Goal: Task Accomplishment & Management: Use online tool/utility

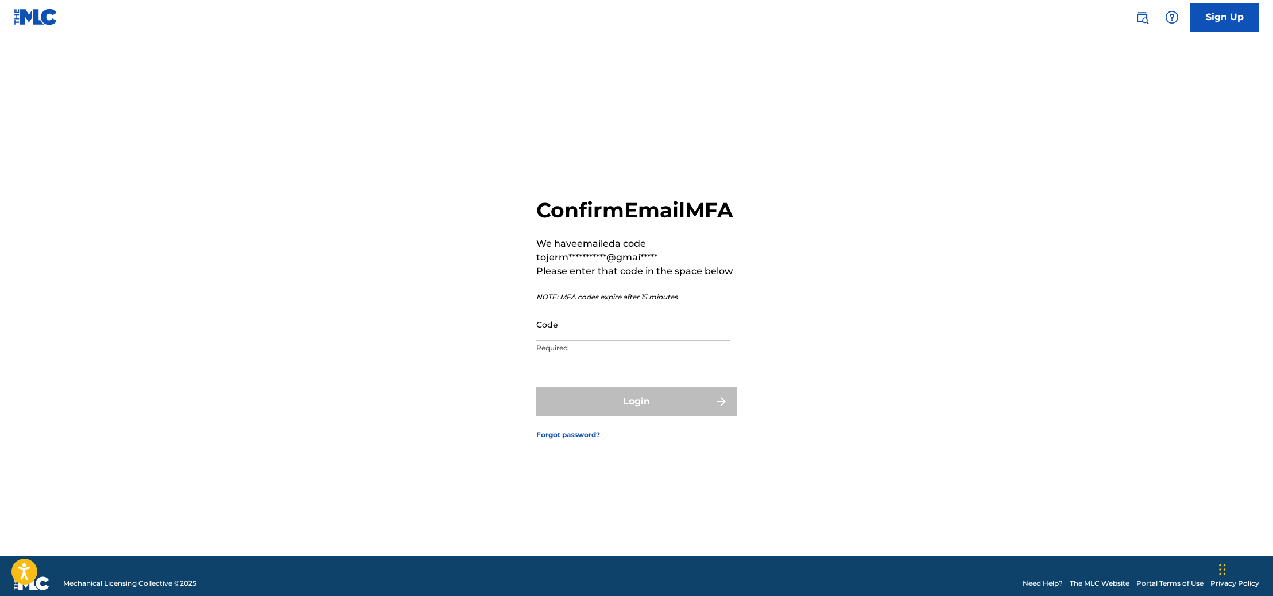
click at [566, 341] on input "Code" at bounding box center [633, 324] width 194 height 33
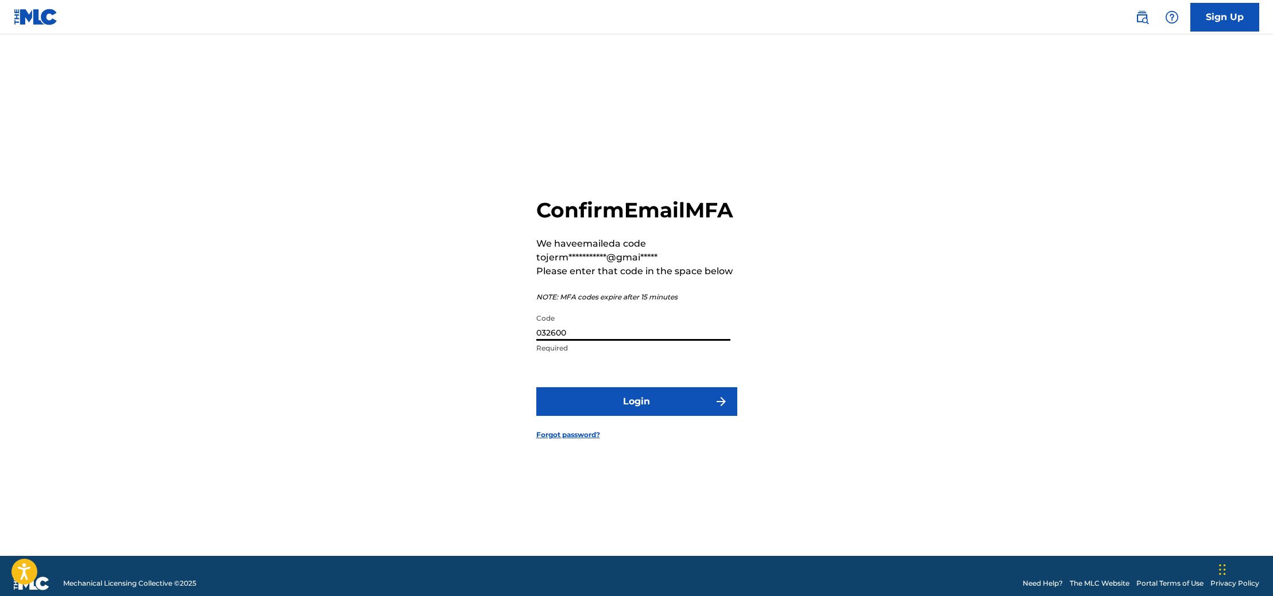
type input "032600"
click at [592, 397] on form "**********" at bounding box center [636, 309] width 201 height 493
click at [613, 410] on button "Login" at bounding box center [636, 402] width 201 height 29
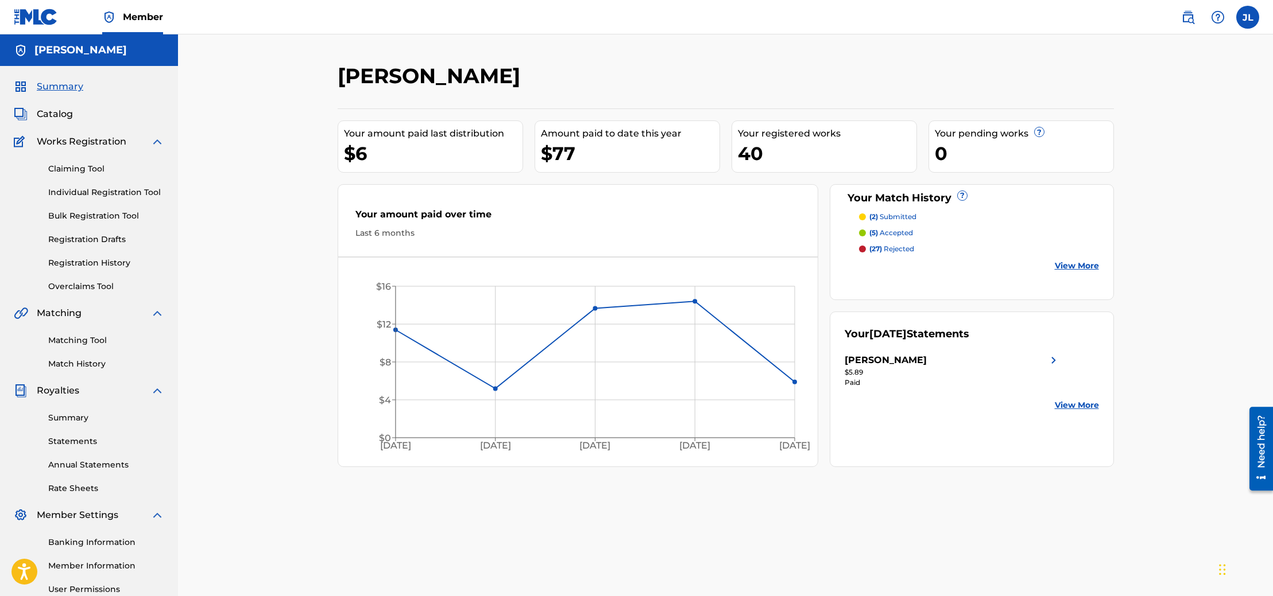
click at [96, 340] on link "Matching Tool" at bounding box center [106, 341] width 116 height 12
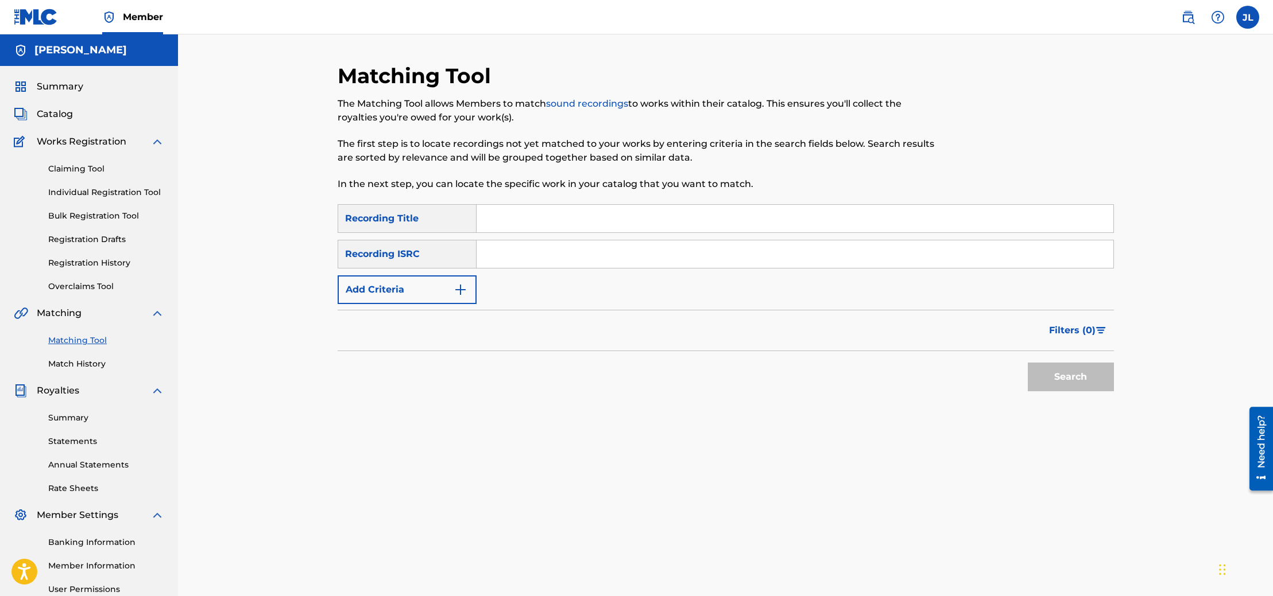
click at [550, 222] on input "Search Form" at bounding box center [794, 219] width 637 height 28
type input "chandelier"
click at [1060, 373] on button "Search" at bounding box center [1071, 377] width 86 height 29
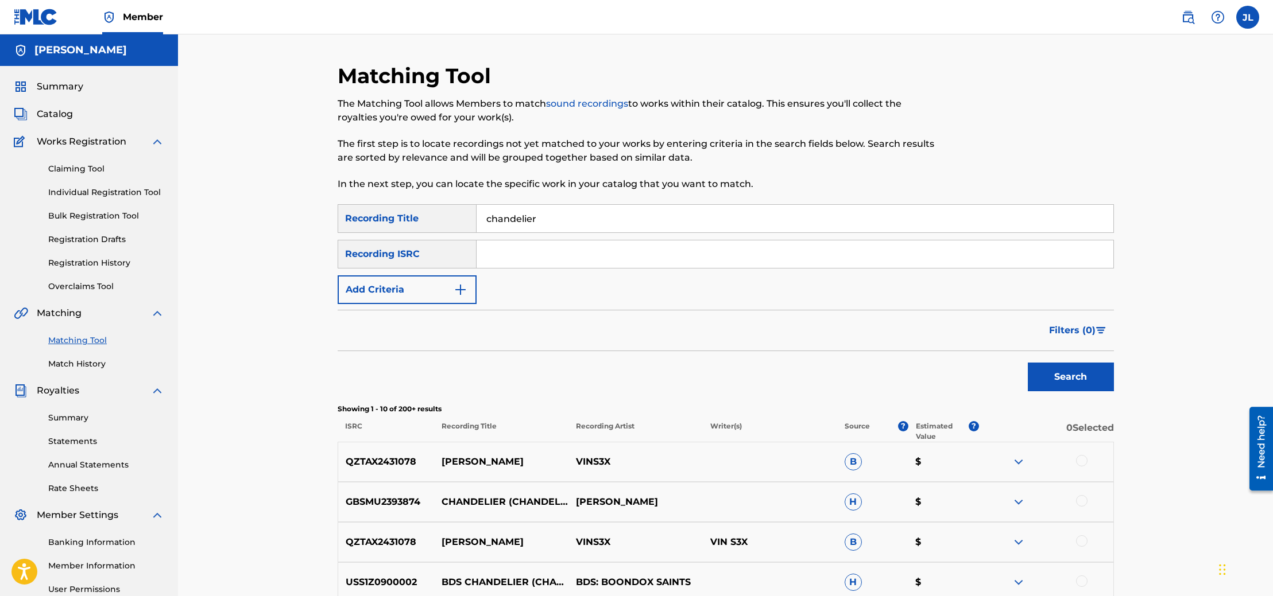
click at [470, 291] on button "Add Criteria" at bounding box center [407, 290] width 139 height 29
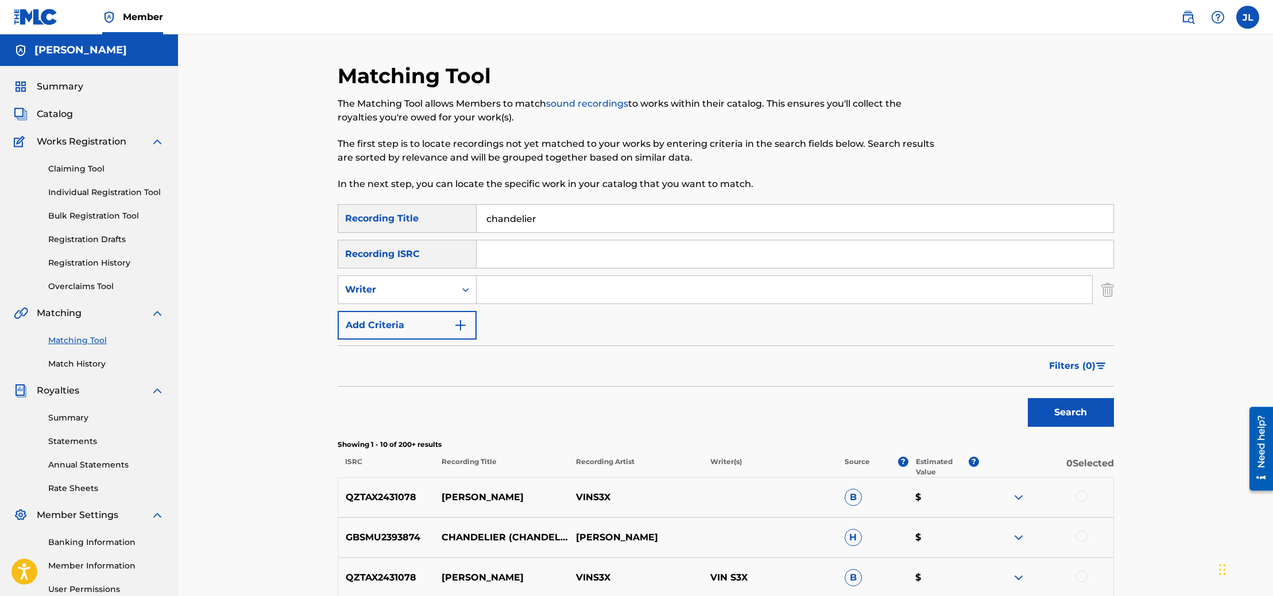
click at [554, 289] on input "Search Form" at bounding box center [783, 290] width 615 height 28
type input "[PERSON_NAME] lovely"
drag, startPoint x: 1094, startPoint y: 418, endPoint x: 1084, endPoint y: 412, distance: 10.8
click at [1094, 418] on button "Search" at bounding box center [1071, 412] width 86 height 29
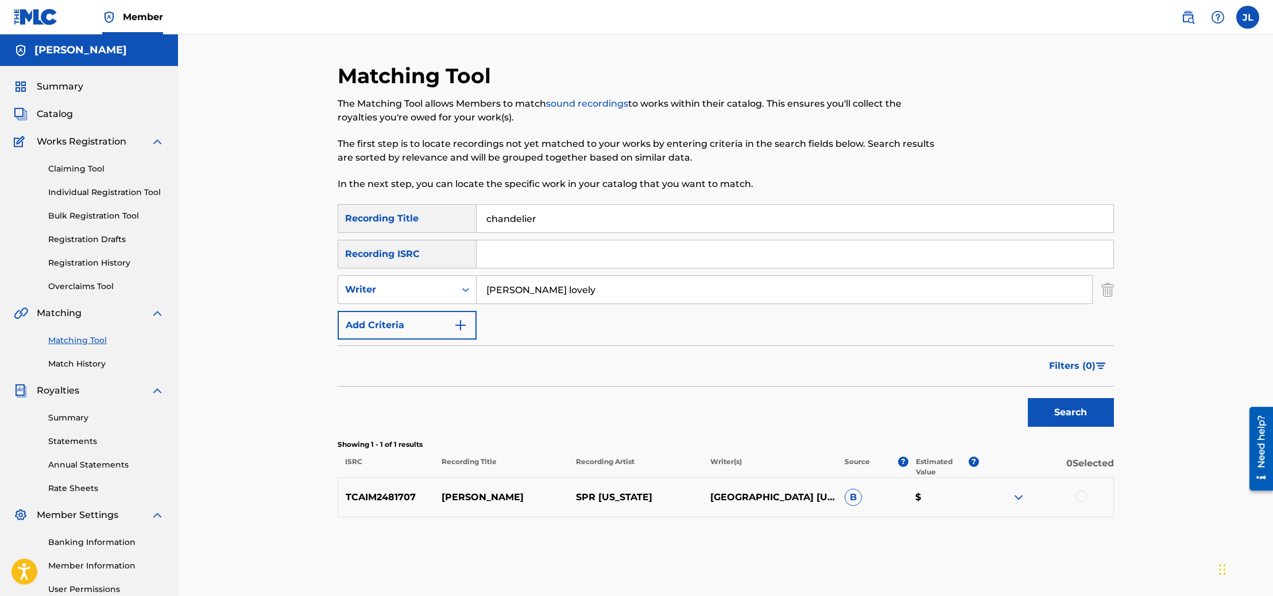
drag, startPoint x: 583, startPoint y: 282, endPoint x: 634, endPoint y: 289, distance: 50.9
click at [634, 289] on input "[PERSON_NAME] lovely" at bounding box center [783, 290] width 615 height 28
type input "slayboogie"
click at [1028, 398] on button "Search" at bounding box center [1071, 412] width 86 height 29
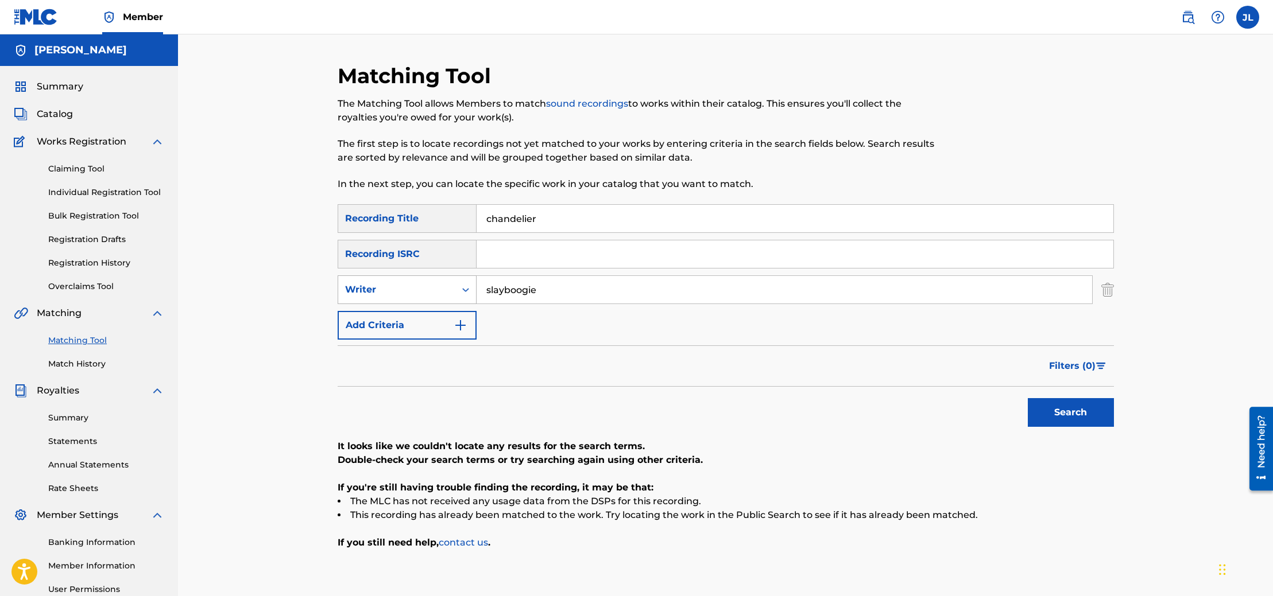
drag, startPoint x: 556, startPoint y: 286, endPoint x: 454, endPoint y: 288, distance: 101.6
click at [454, 288] on div "SearchWithCriteria04b4f9c5-708c-4e29-8e7a-a8f72e54bc19 Writer slayboogie" at bounding box center [726, 290] width 776 height 29
drag, startPoint x: 580, startPoint y: 220, endPoint x: 439, endPoint y: 217, distance: 141.3
click at [439, 218] on div "SearchWithCriteriab4f1f9a2-558b-4bd6-85d1-7134ddde9184 Recording Title chandeli…" at bounding box center [726, 218] width 776 height 29
click at [111, 261] on link "Registration History" at bounding box center [106, 263] width 116 height 12
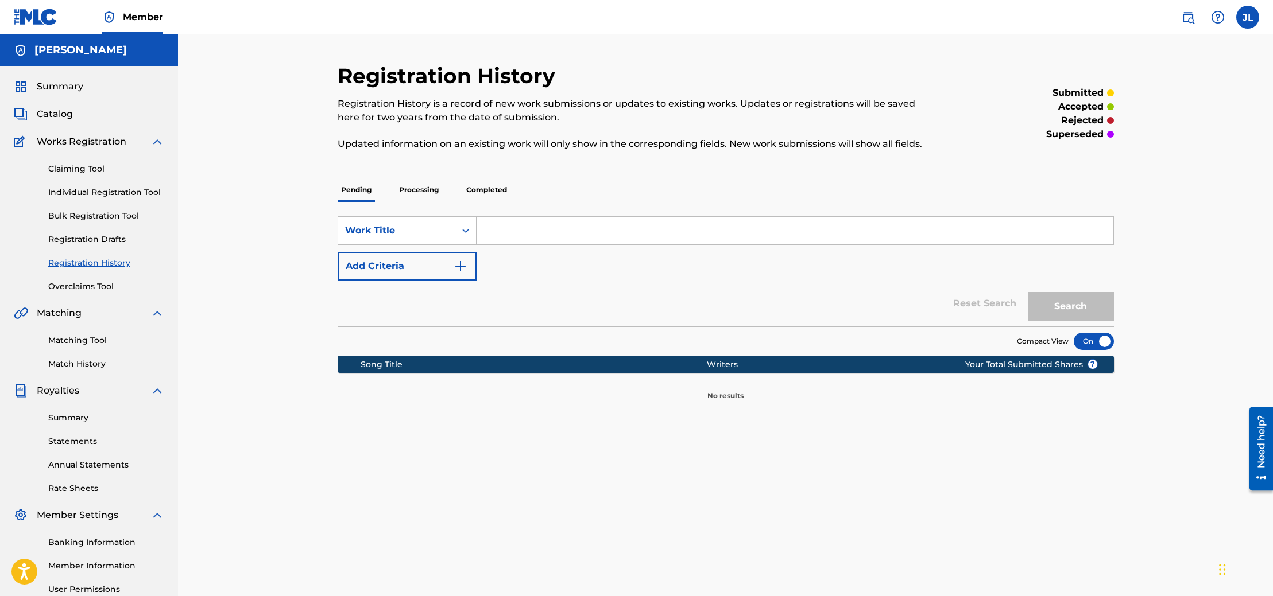
click at [472, 188] on p "Completed" at bounding box center [487, 190] width 48 height 24
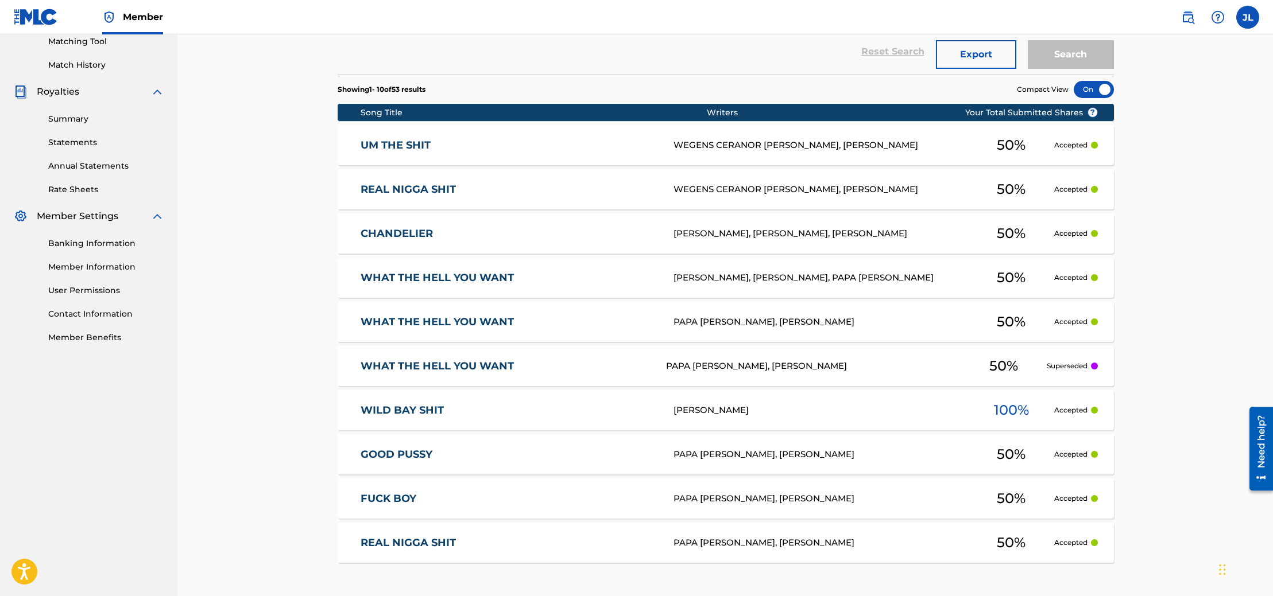
scroll to position [298, 0]
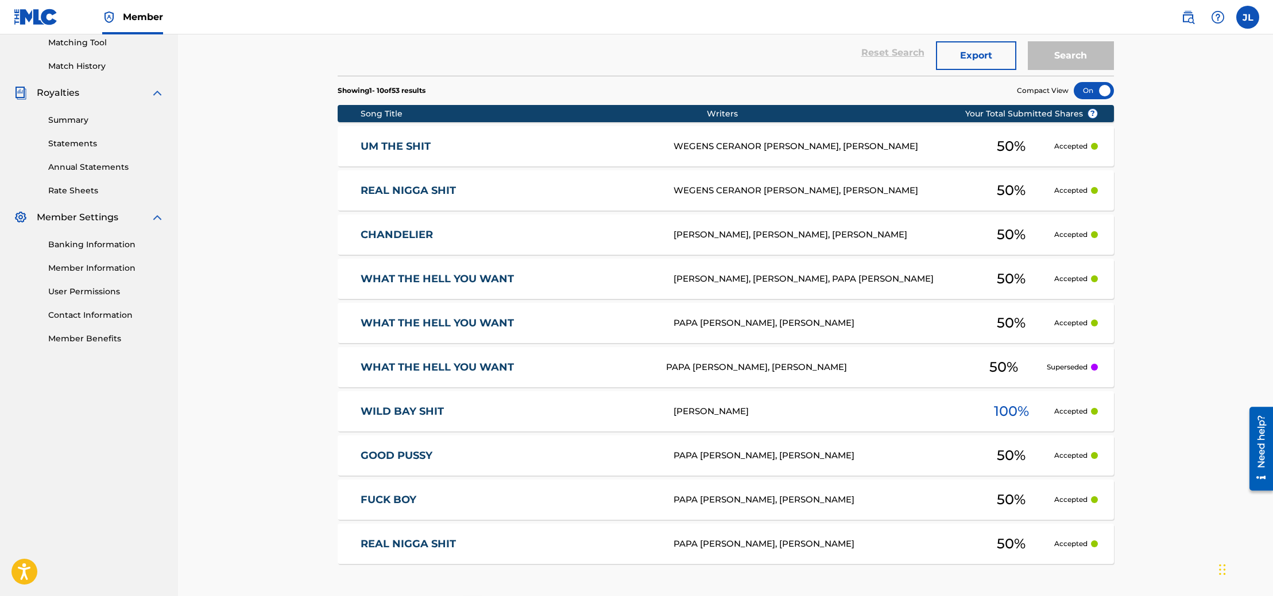
click at [432, 227] on div "CHANDELIER [PERSON_NAME], [PERSON_NAME], [PERSON_NAME] 50 % Accepted" at bounding box center [726, 235] width 776 height 40
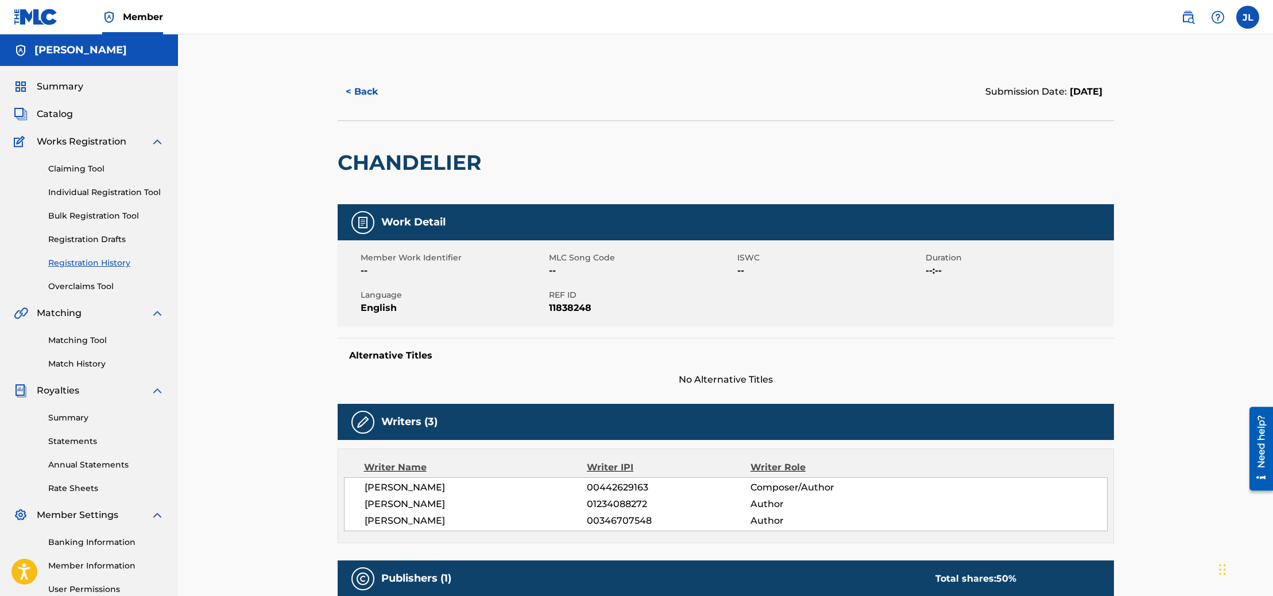
click at [72, 158] on div "Claiming Tool Individual Registration Tool Bulk Registration Tool Registration …" at bounding box center [89, 221] width 150 height 144
click at [73, 165] on link "Claiming Tool" at bounding box center [106, 169] width 116 height 12
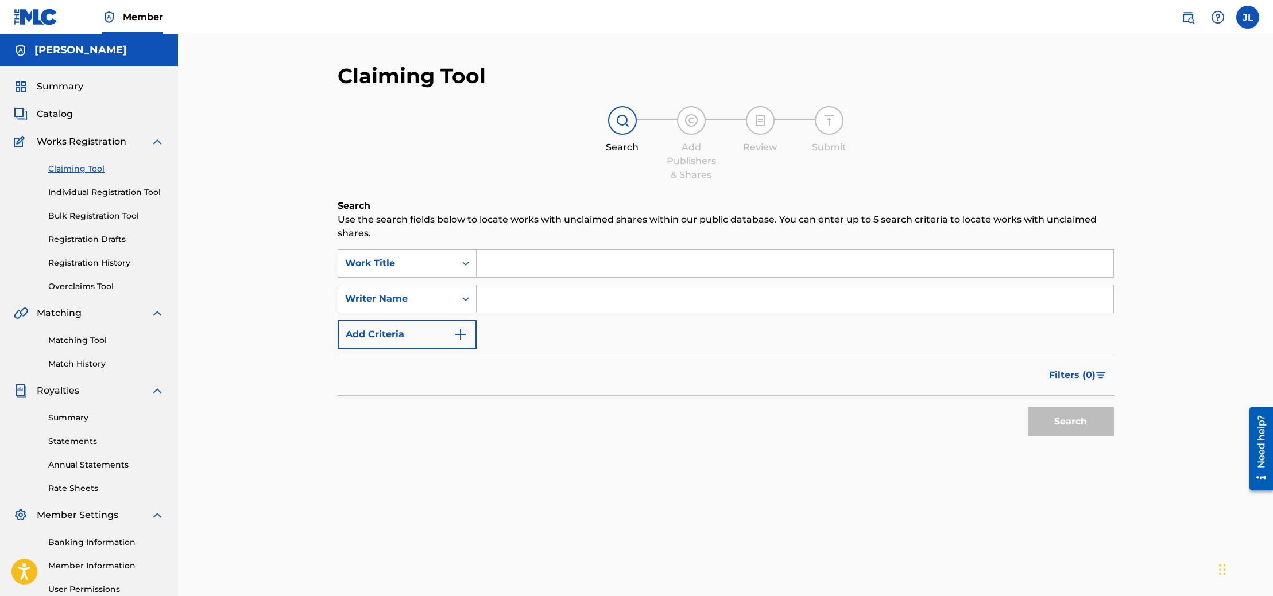
click at [540, 261] on input "Search Form" at bounding box center [794, 264] width 637 height 28
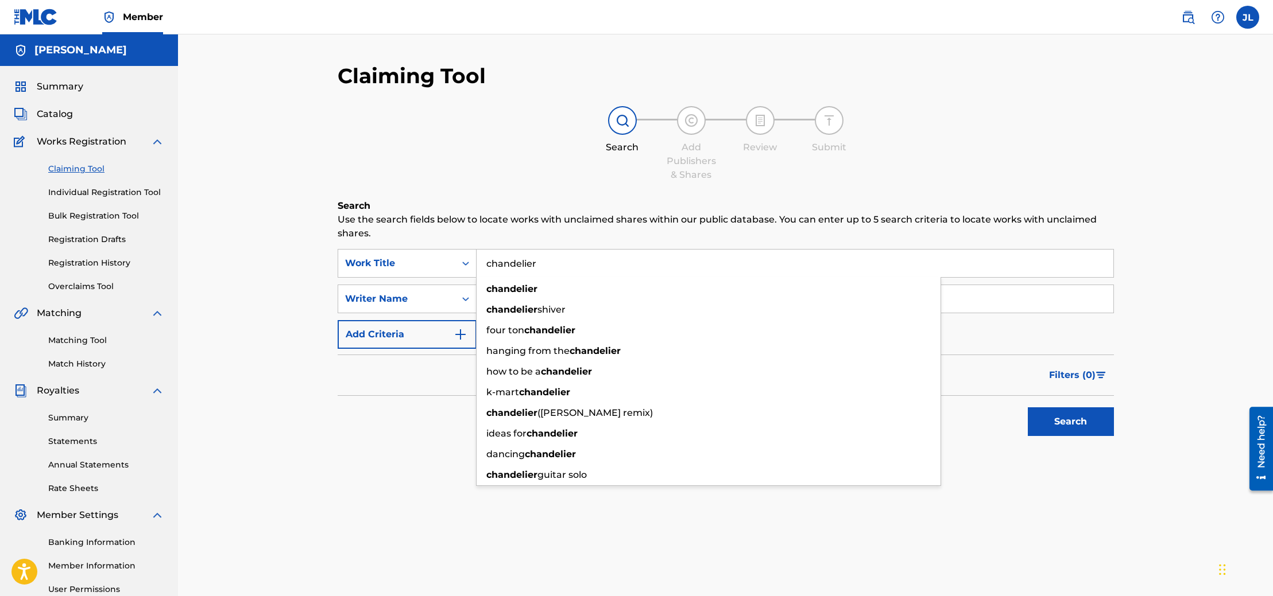
type input "chandelier"
click at [1079, 414] on button "Search" at bounding box center [1071, 422] width 86 height 29
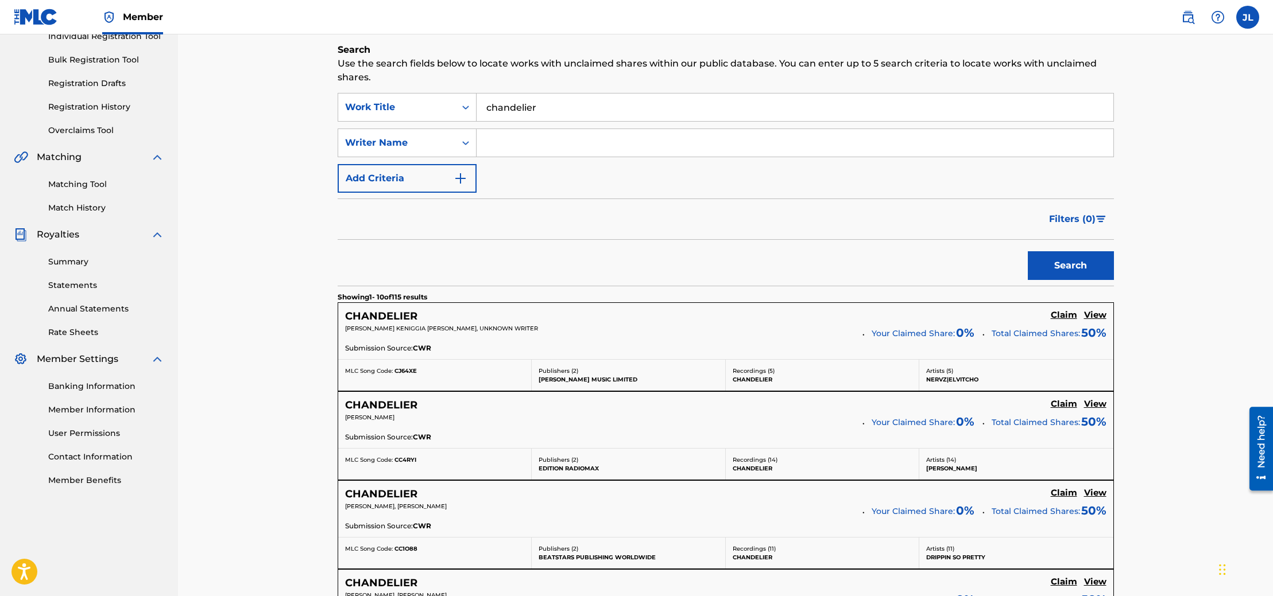
scroll to position [154, 0]
click at [510, 148] on input "Search Form" at bounding box center [794, 145] width 637 height 28
type input "[PERSON_NAME] lovely"
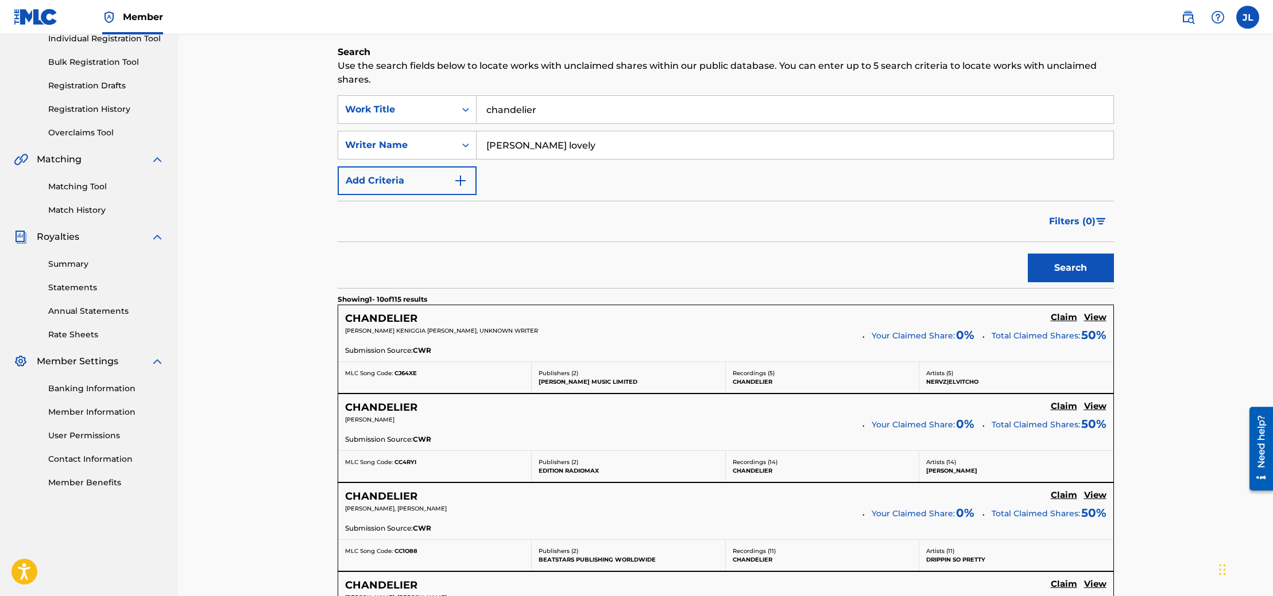
click at [1094, 262] on button "Search" at bounding box center [1071, 268] width 86 height 29
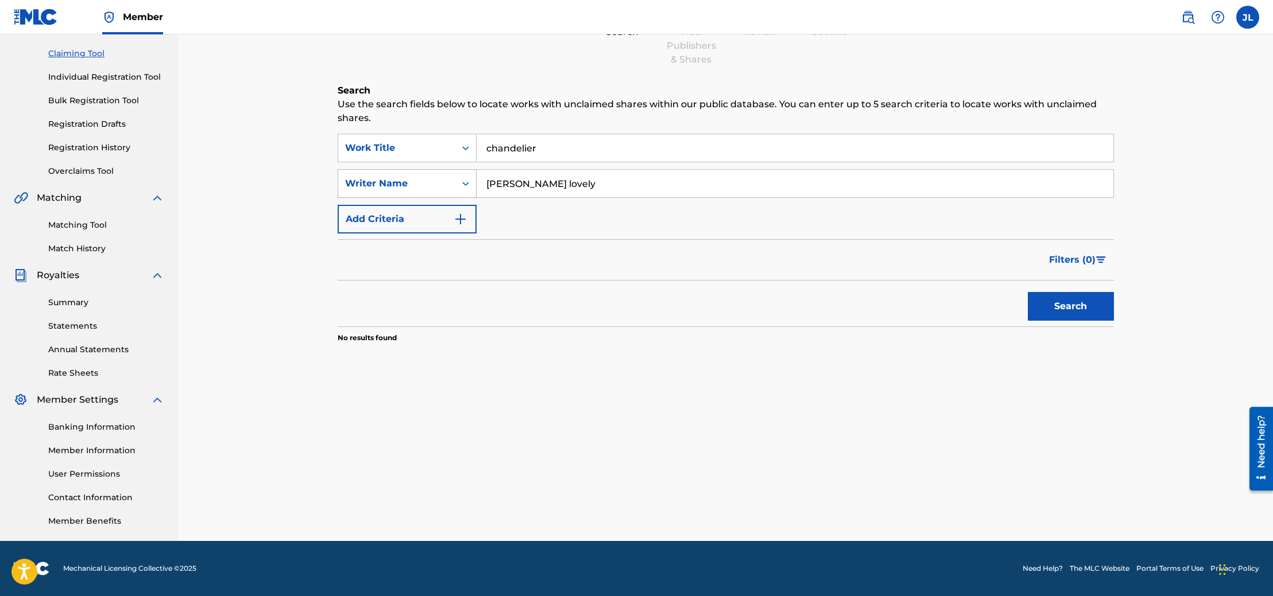
drag, startPoint x: 603, startPoint y: 181, endPoint x: 459, endPoint y: 179, distance: 144.1
click at [459, 179] on div "SearchWithCriteriaa37bdc75-4c15-49d2-b57c-775ea403b072 Writer Name [PERSON_NAME…" at bounding box center [726, 183] width 776 height 29
click at [1028, 292] on button "Search" at bounding box center [1071, 306] width 86 height 29
type input "TrackShop Music Group Llc"
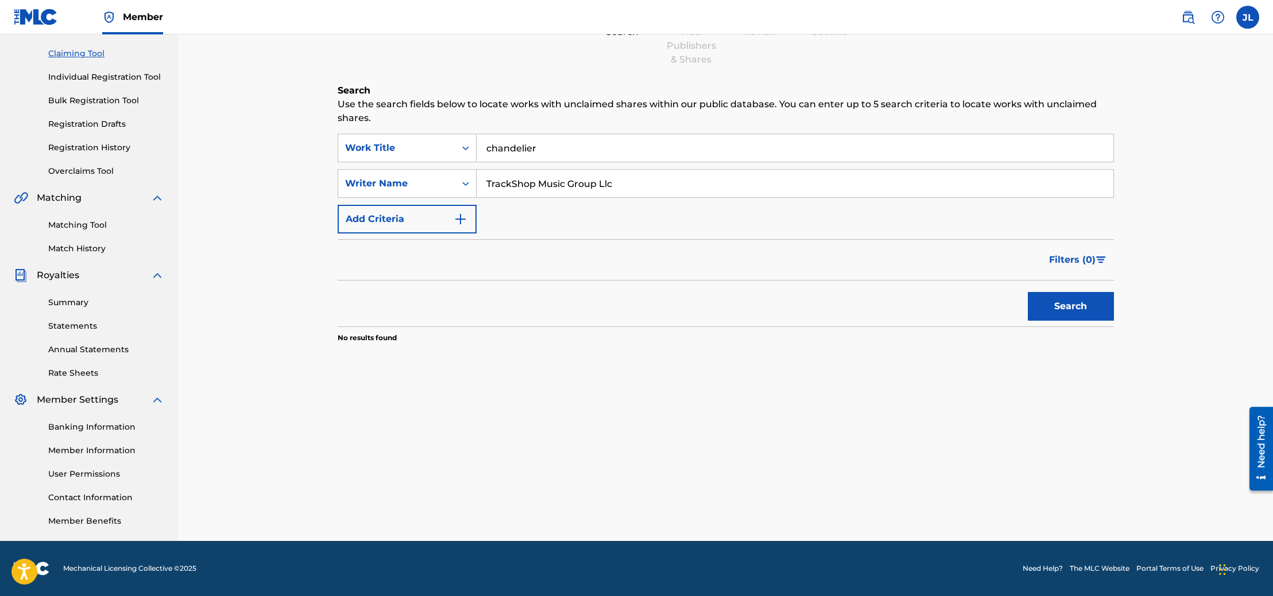
click at [1028, 292] on button "Search" at bounding box center [1071, 306] width 86 height 29
drag, startPoint x: 606, startPoint y: 183, endPoint x: 478, endPoint y: 178, distance: 128.1
click at [478, 178] on input "TrackShop Music Group Llc" at bounding box center [794, 184] width 637 height 28
click at [99, 220] on link "Matching Tool" at bounding box center [106, 225] width 116 height 12
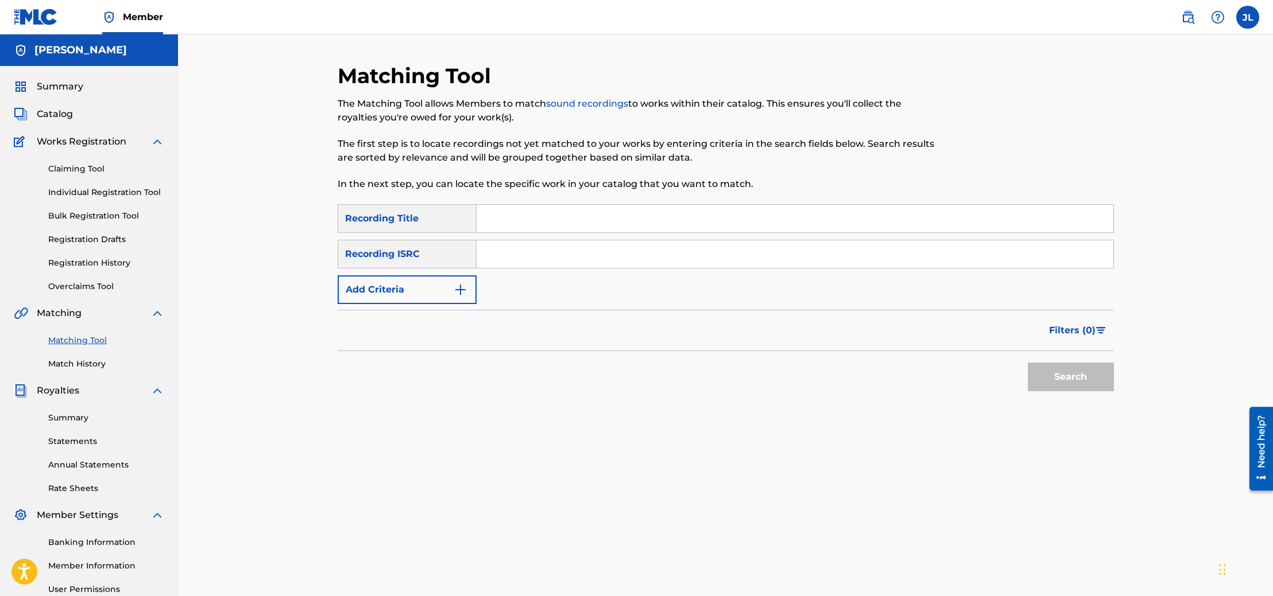
click at [527, 228] on input "Search Form" at bounding box center [794, 219] width 637 height 28
type input "chandelier"
click at [461, 285] on img "Search Form" at bounding box center [461, 290] width 14 height 14
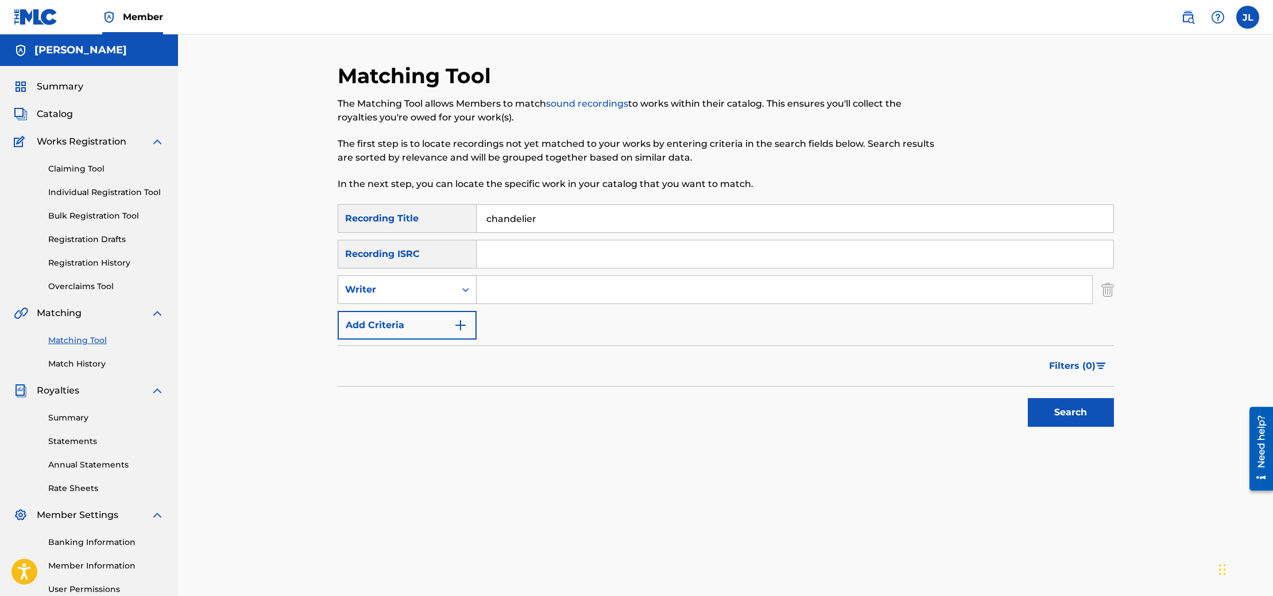
click at [456, 289] on div "Search Form" at bounding box center [465, 290] width 21 height 21
click at [513, 286] on input "Search Form" at bounding box center [783, 290] width 615 height 28
click at [456, 319] on img "Search Form" at bounding box center [461, 326] width 14 height 14
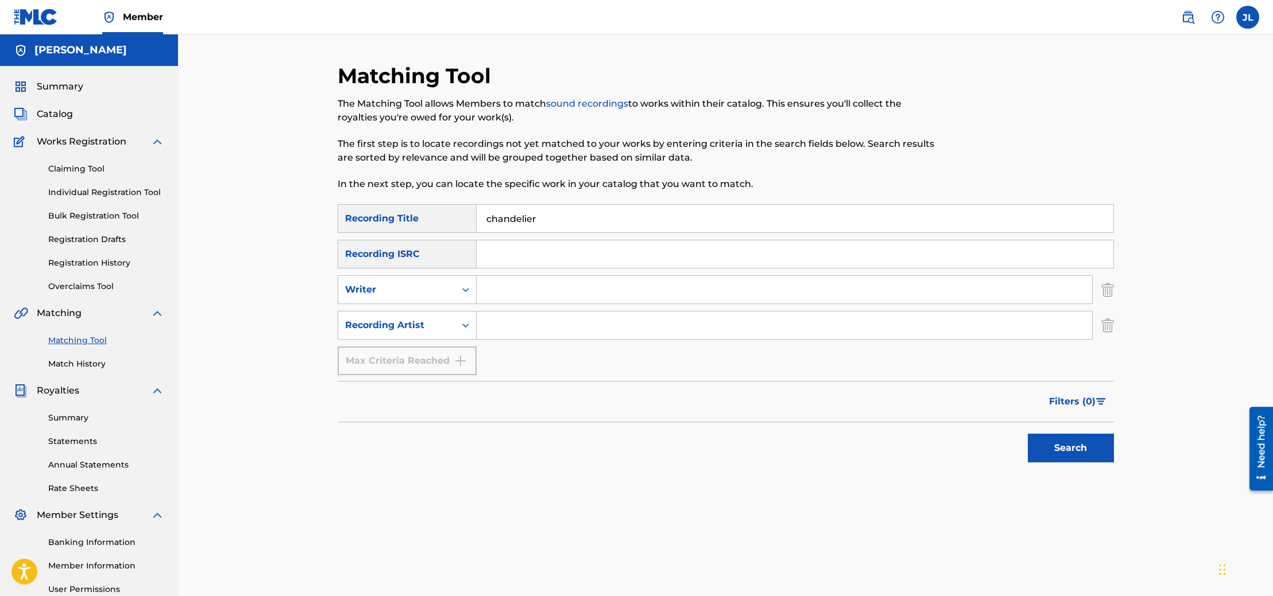
click at [507, 322] on input "Search Form" at bounding box center [783, 326] width 615 height 28
paste input "TrackShop Music Group Llc"
type input "TrackShop Music Group Llc"
click at [1039, 450] on button "Search" at bounding box center [1071, 448] width 86 height 29
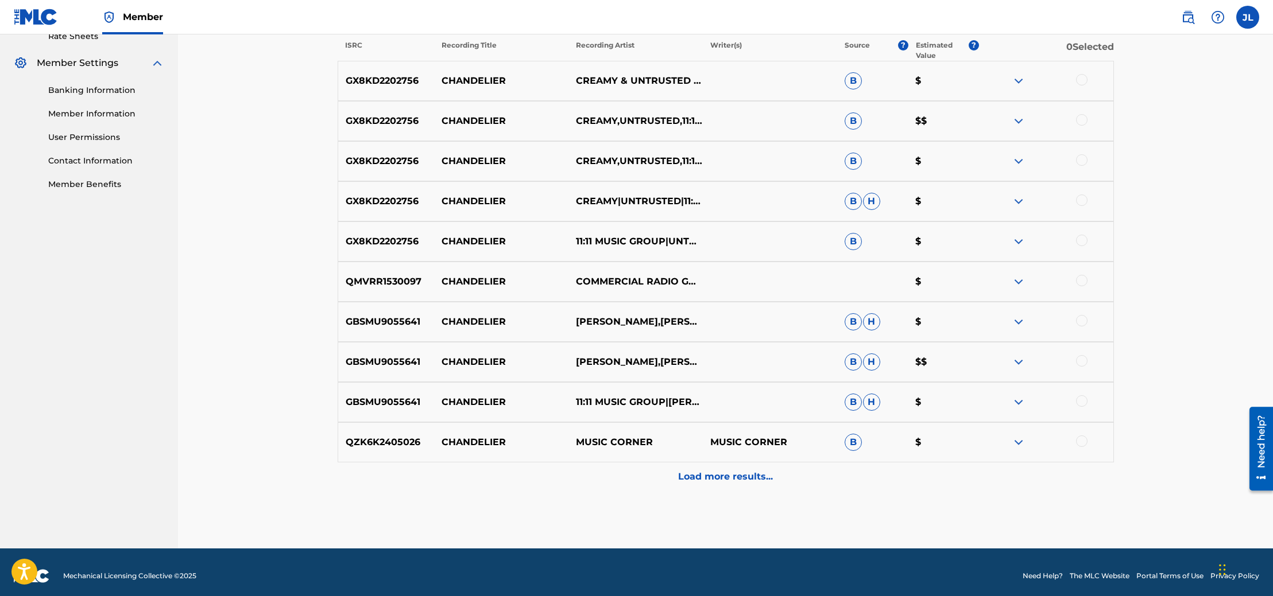
scroll to position [460, 0]
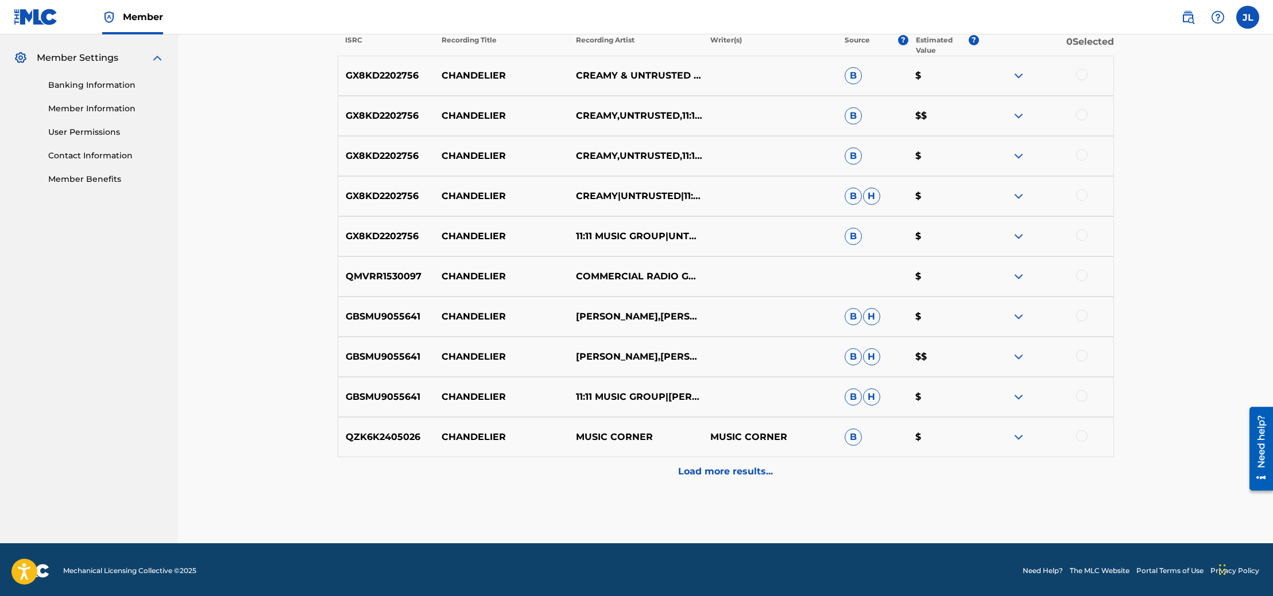
click at [750, 469] on p "Load more results..." at bounding box center [725, 472] width 95 height 14
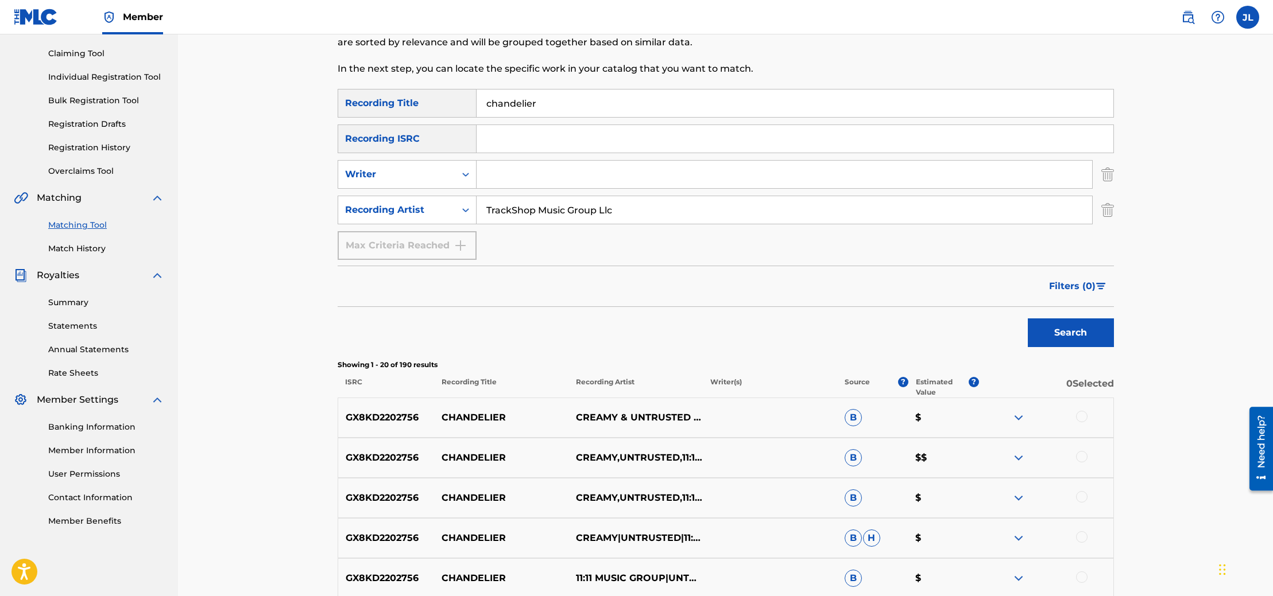
scroll to position [458, 0]
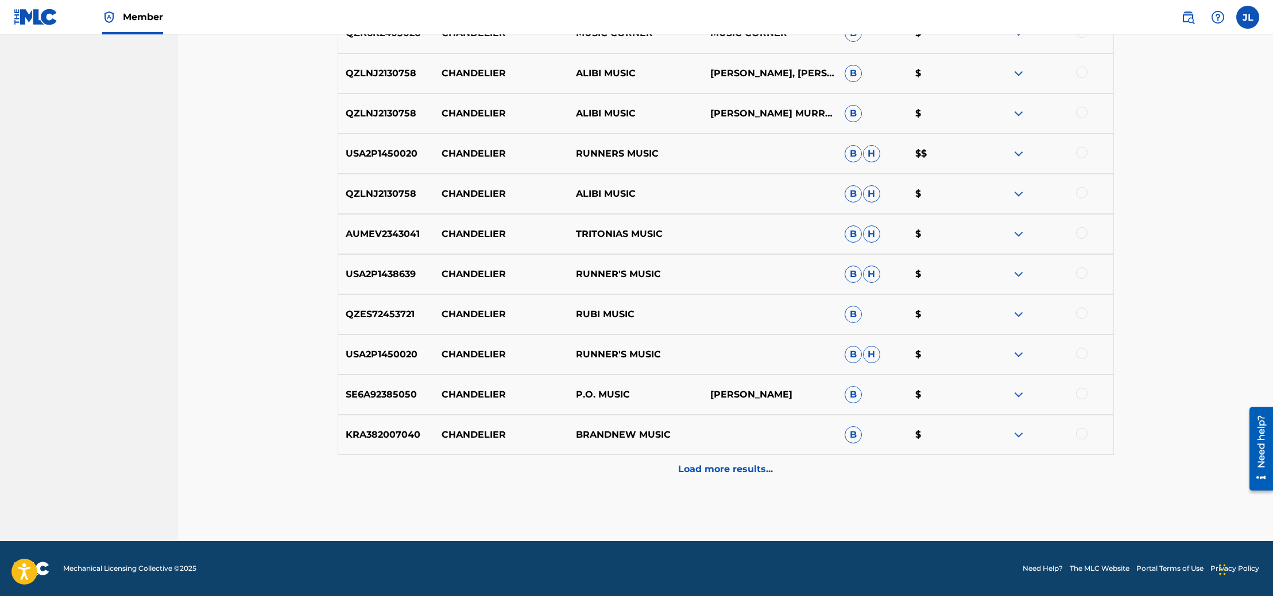
click at [740, 460] on div "Load more results..." at bounding box center [726, 469] width 776 height 29
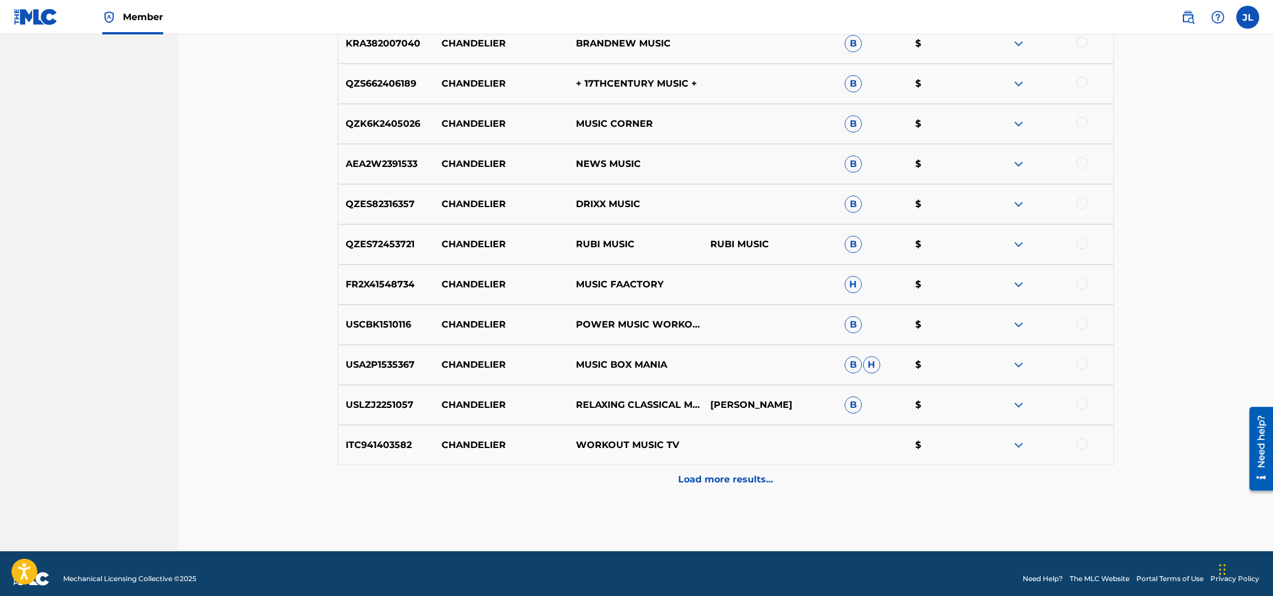
scroll to position [1264, 0]
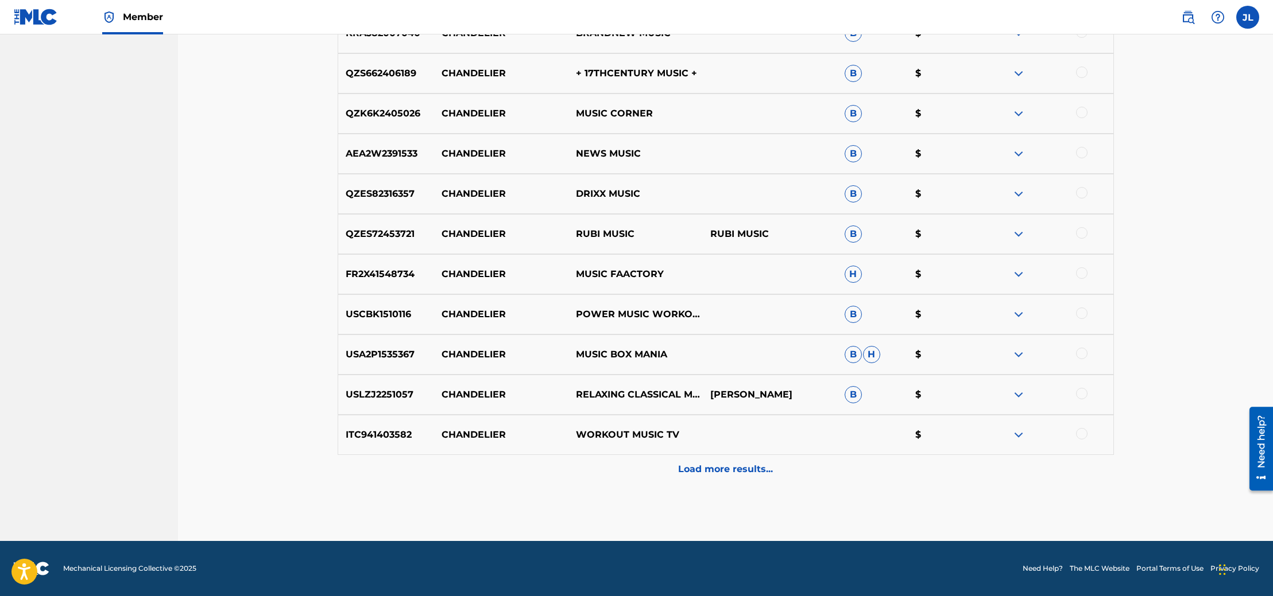
click at [731, 463] on p "Load more results..." at bounding box center [725, 470] width 95 height 14
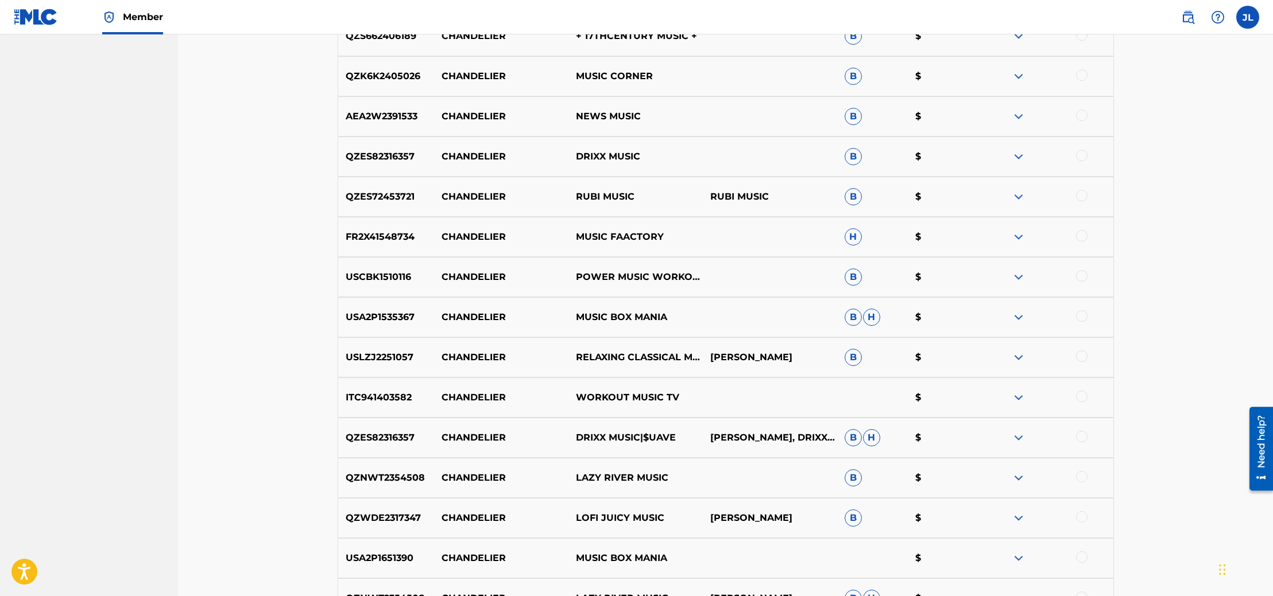
scroll to position [1665, 0]
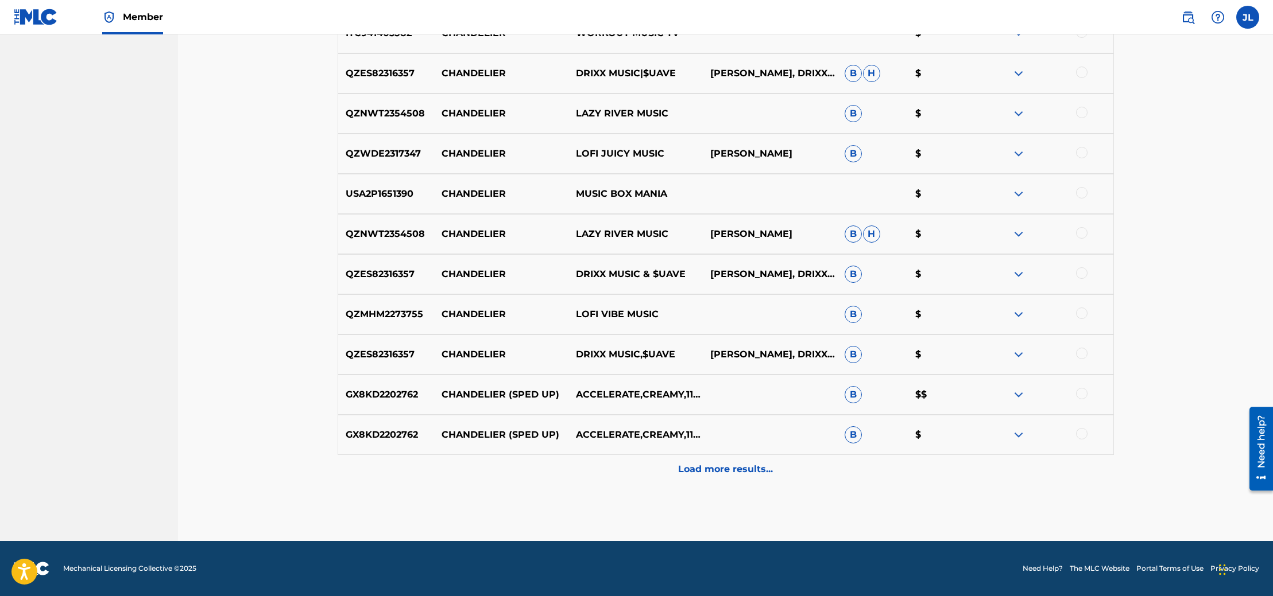
click at [720, 475] on p "Load more results..." at bounding box center [725, 470] width 95 height 14
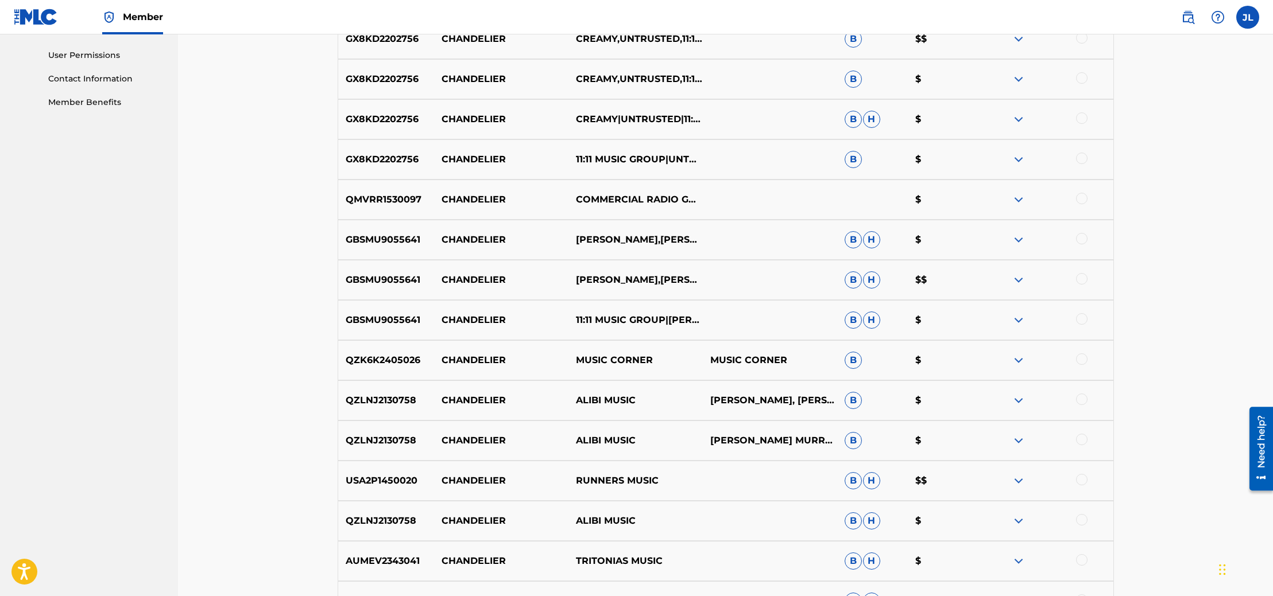
scroll to position [0, 0]
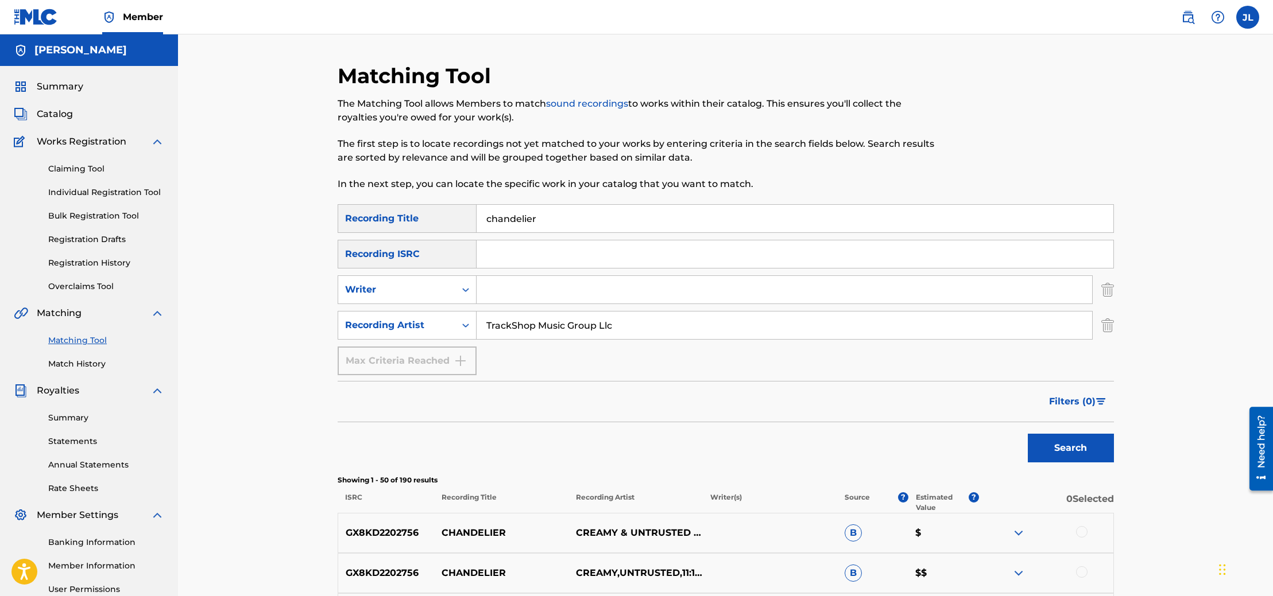
click at [1248, 13] on label at bounding box center [1247, 17] width 23 height 23
click at [1247, 17] on input "JL [PERSON_NAME] Lovely [PERSON_NAME][EMAIL_ADDRESS][DOMAIN_NAME] Notification …" at bounding box center [1247, 17] width 0 height 0
click at [1134, 159] on p "Log out" at bounding box center [1136, 162] width 27 height 10
click at [1247, 17] on input "JL [PERSON_NAME] Lovely [PERSON_NAME][EMAIL_ADDRESS][DOMAIN_NAME] Notification …" at bounding box center [1247, 17] width 0 height 0
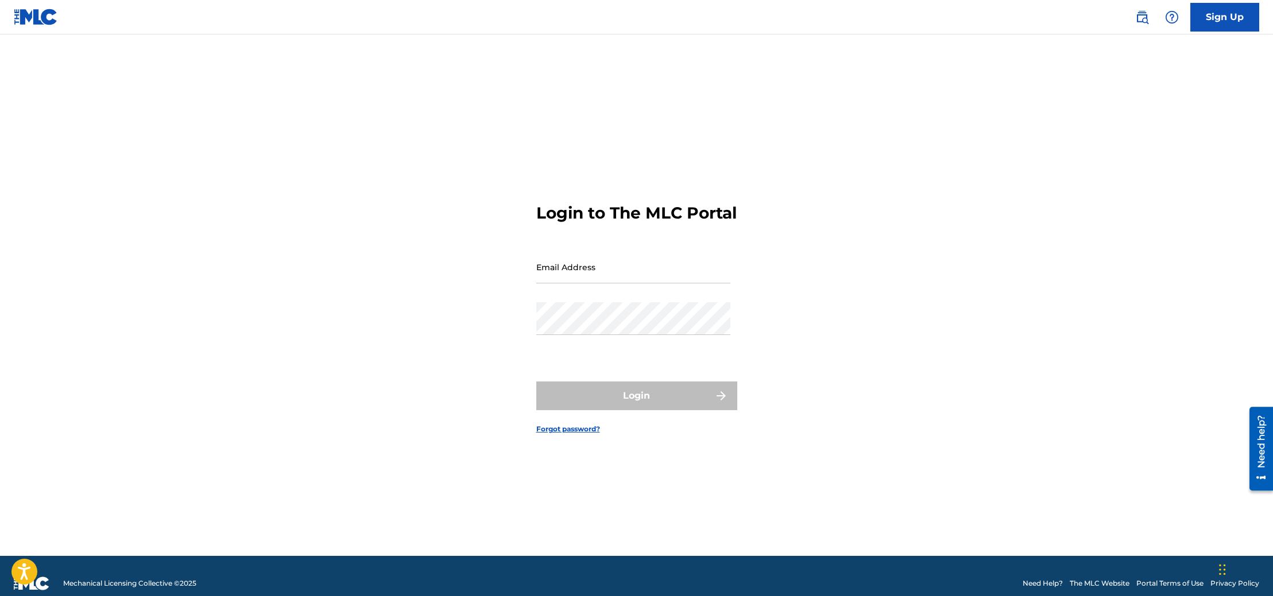
click at [614, 282] on input "Email Address" at bounding box center [633, 267] width 194 height 33
click at [617, 284] on input "Email Address" at bounding box center [633, 267] width 194 height 33
type input "[EMAIL_ADDRESS][DOMAIN_NAME]"
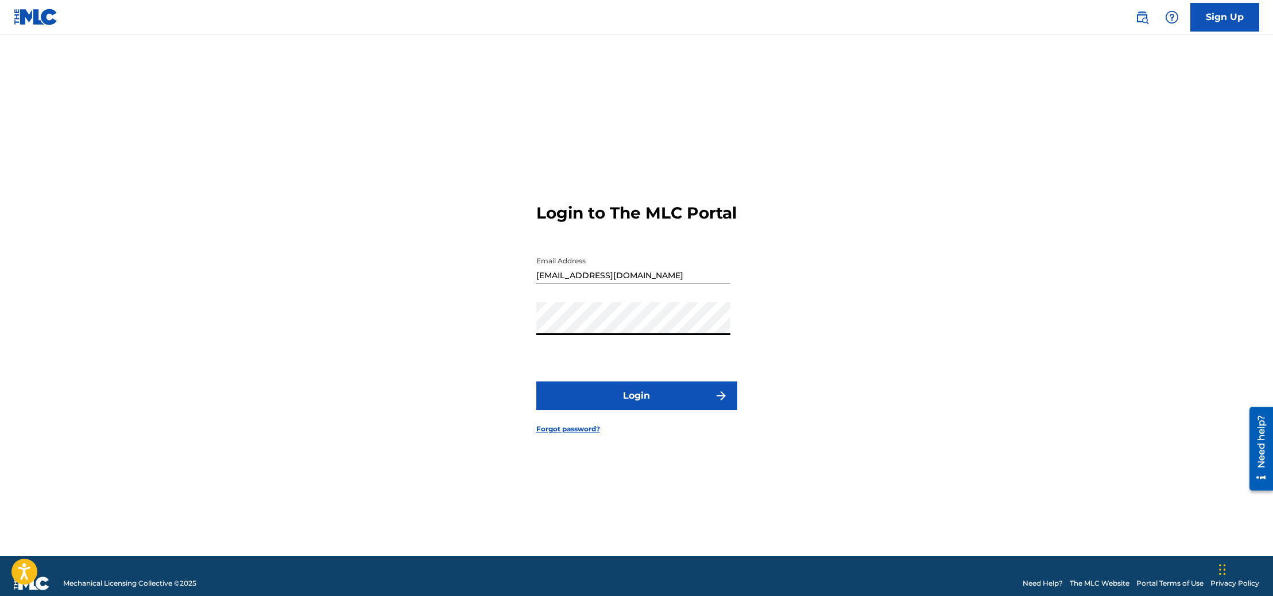
click at [637, 393] on button "Login" at bounding box center [636, 396] width 201 height 29
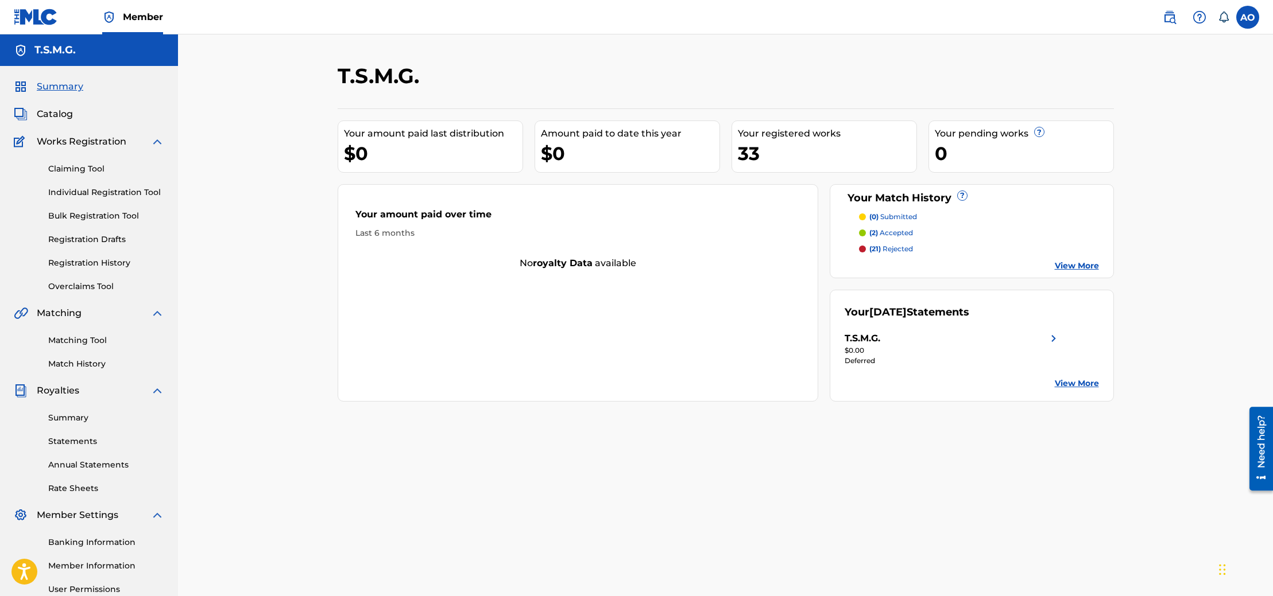
click at [1052, 380] on div "View More" at bounding box center [971, 384] width 254 height 12
click at [1056, 380] on link "View More" at bounding box center [1077, 384] width 44 height 12
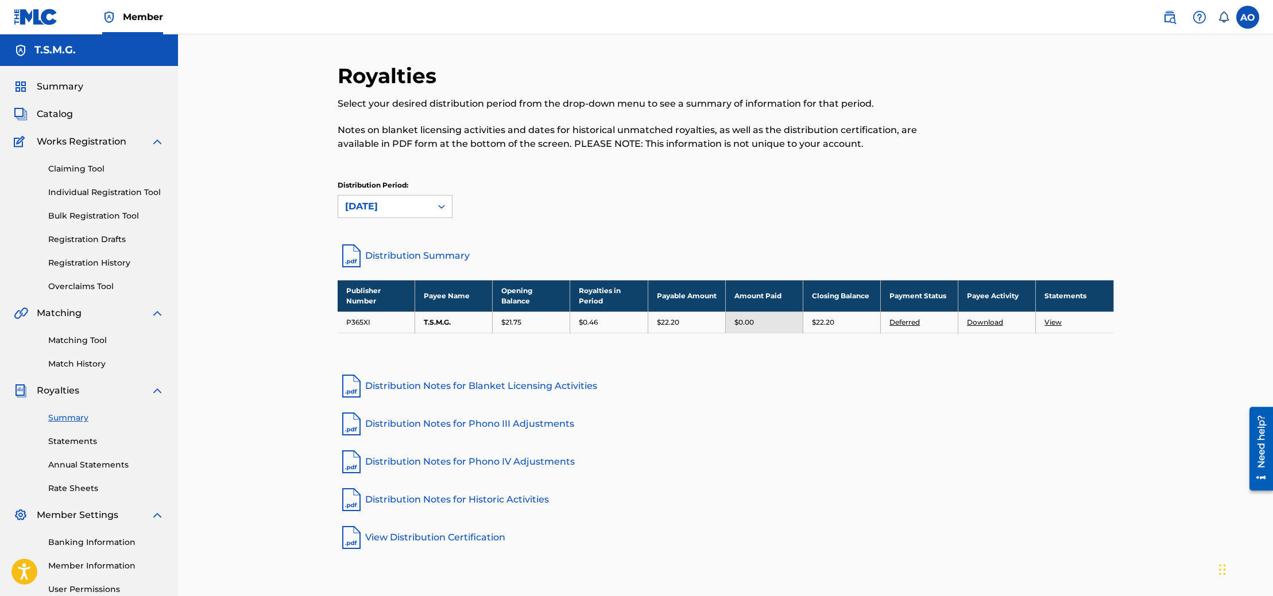
click at [104, 339] on link "Matching Tool" at bounding box center [106, 341] width 116 height 12
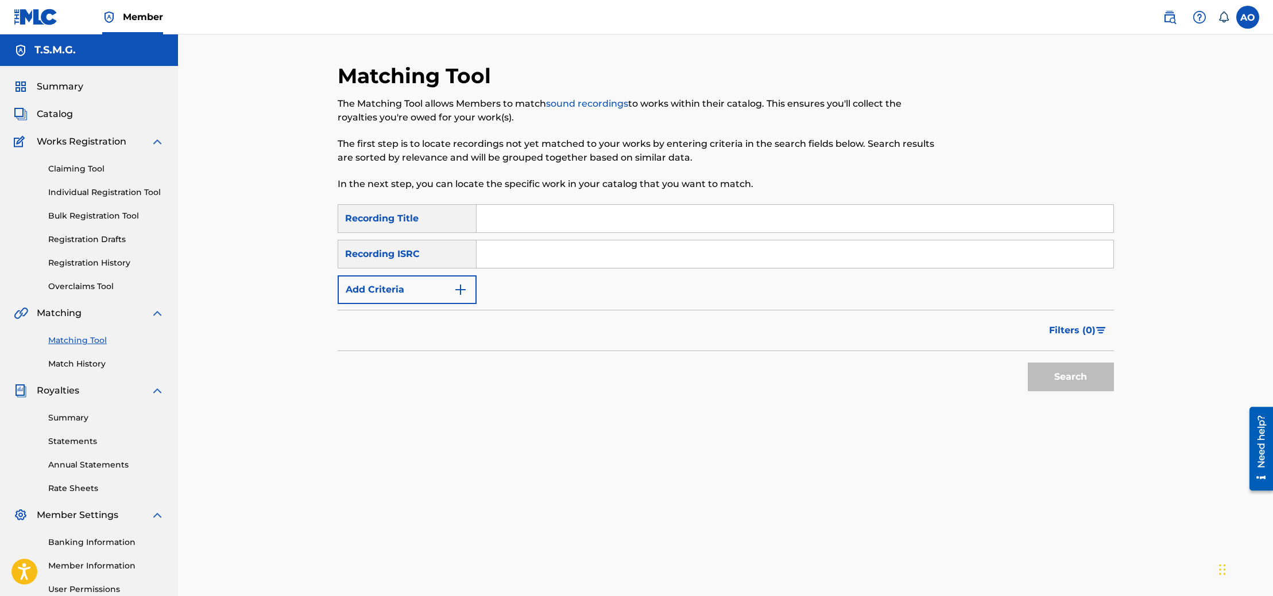
click at [88, 278] on div "Claiming Tool Individual Registration Tool Bulk Registration Tool Registration …" at bounding box center [89, 221] width 150 height 144
click at [88, 283] on link "Overclaims Tool" at bounding box center [106, 287] width 116 height 12
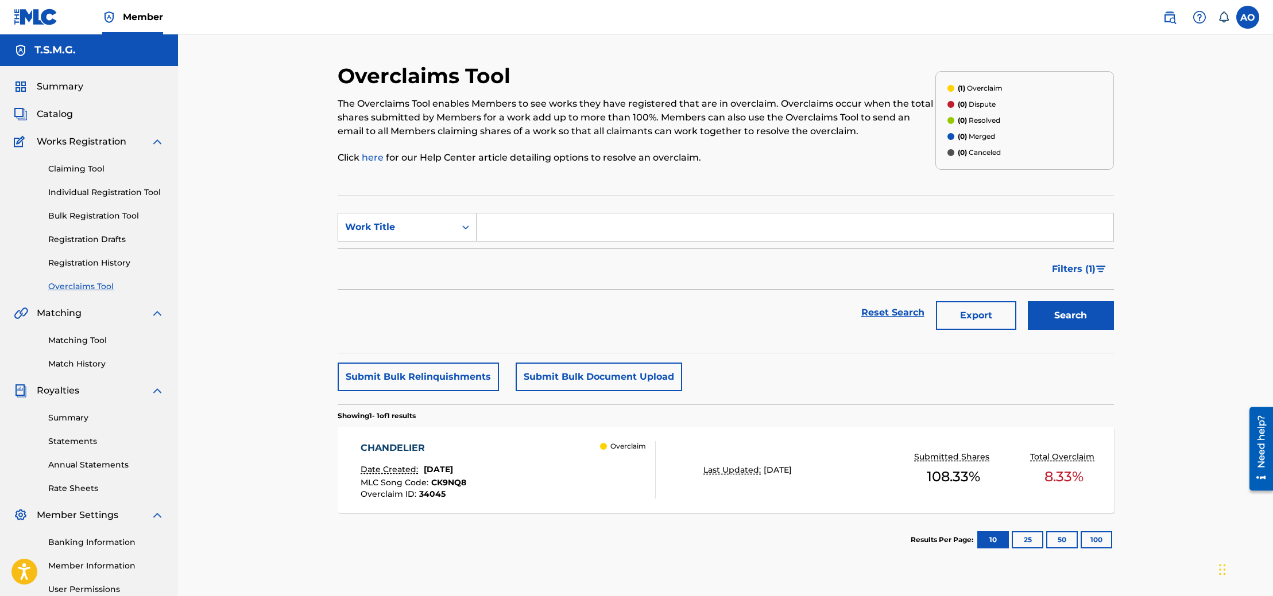
click at [524, 223] on input "Search Form" at bounding box center [794, 228] width 637 height 28
click at [949, 458] on p "Submitted Shares" at bounding box center [953, 457] width 78 height 12
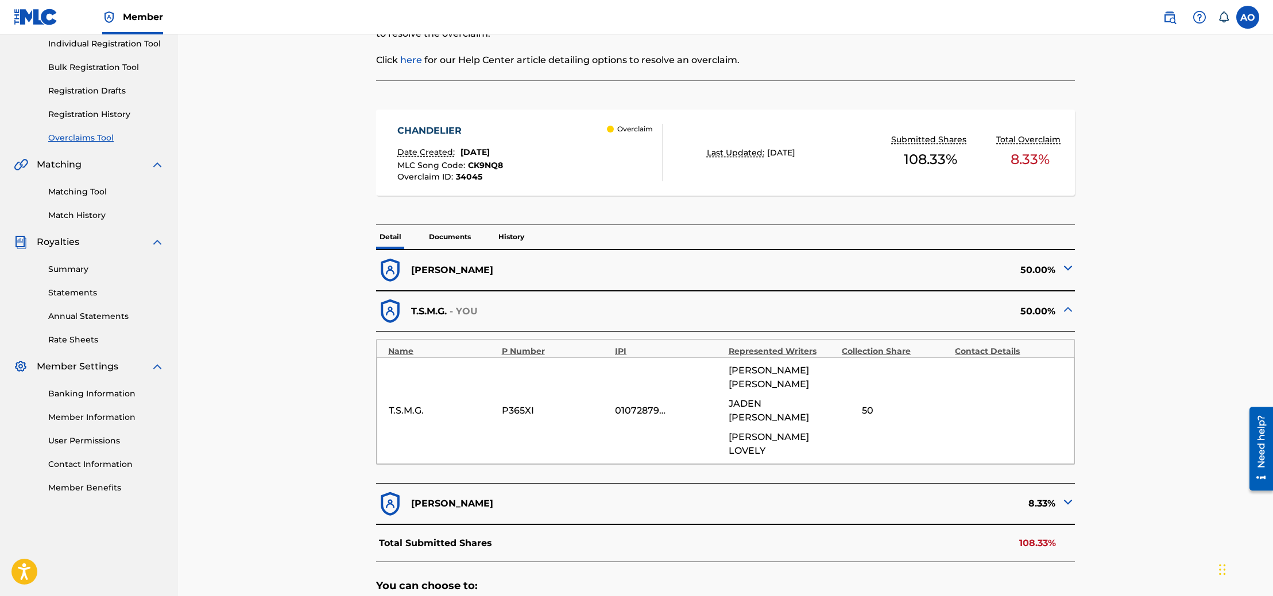
scroll to position [126, 0]
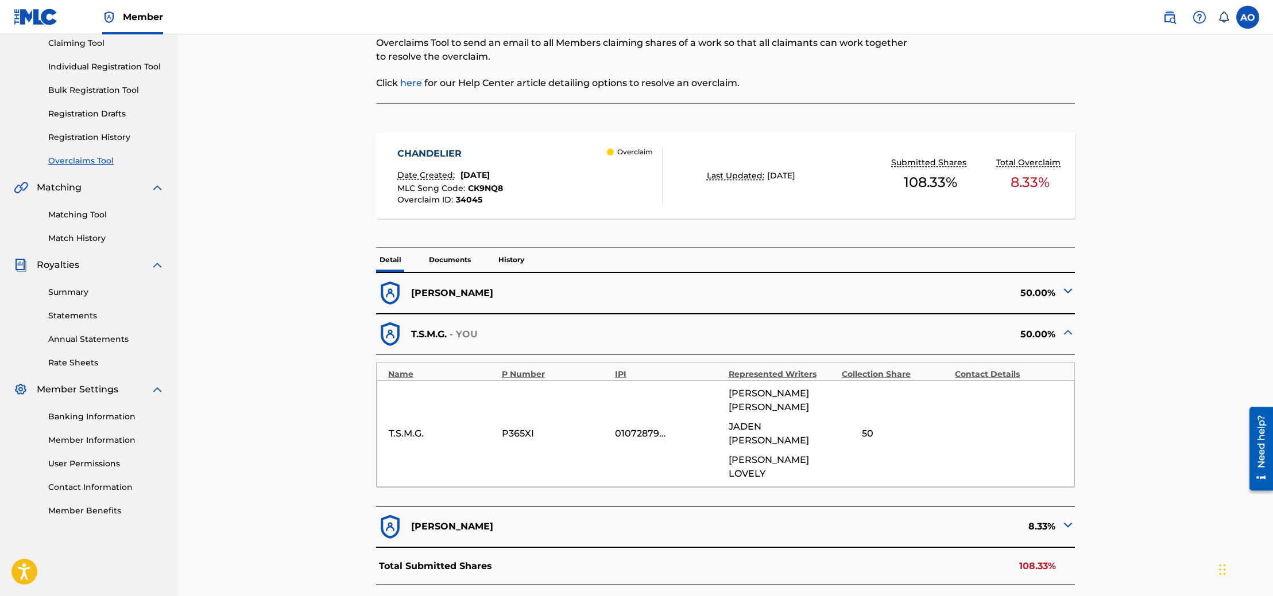
click at [1065, 287] on img at bounding box center [1068, 291] width 14 height 14
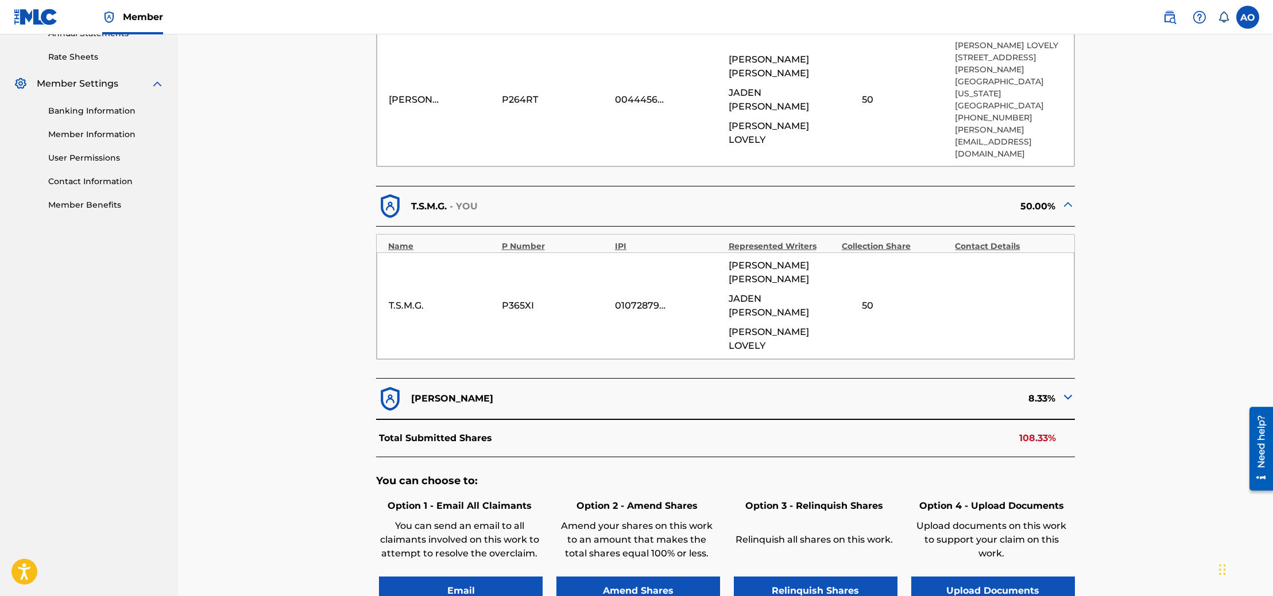
scroll to position [434, 0]
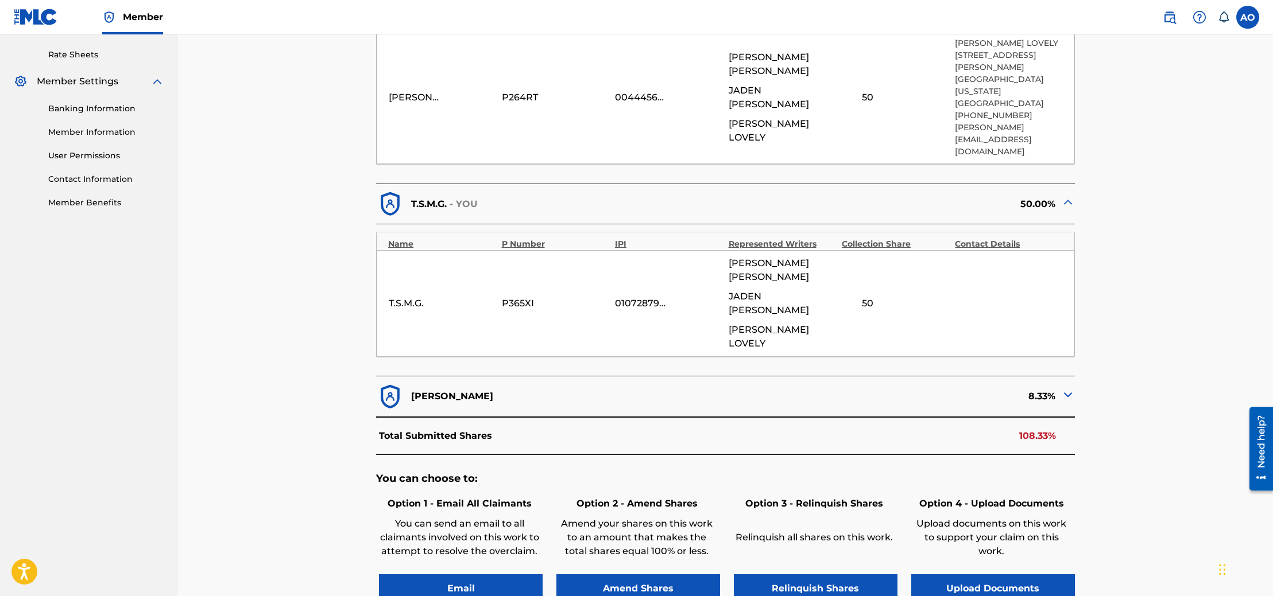
click at [498, 575] on button "Email" at bounding box center [461, 589] width 164 height 29
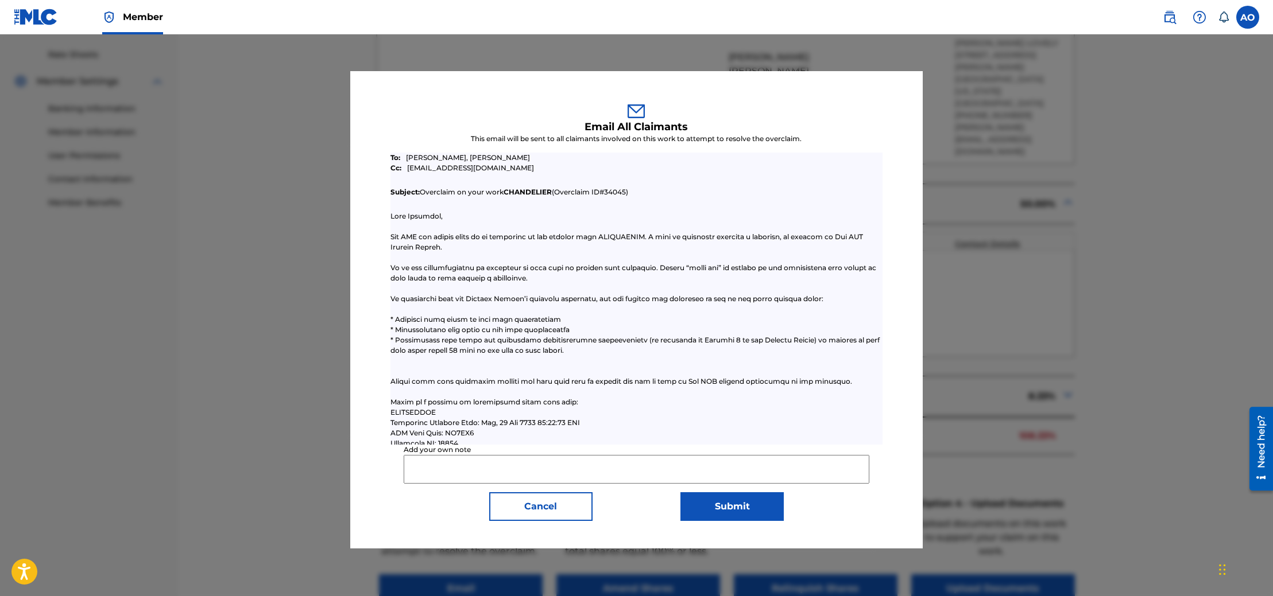
click at [514, 465] on input "Add your own note" at bounding box center [637, 469] width 466 height 29
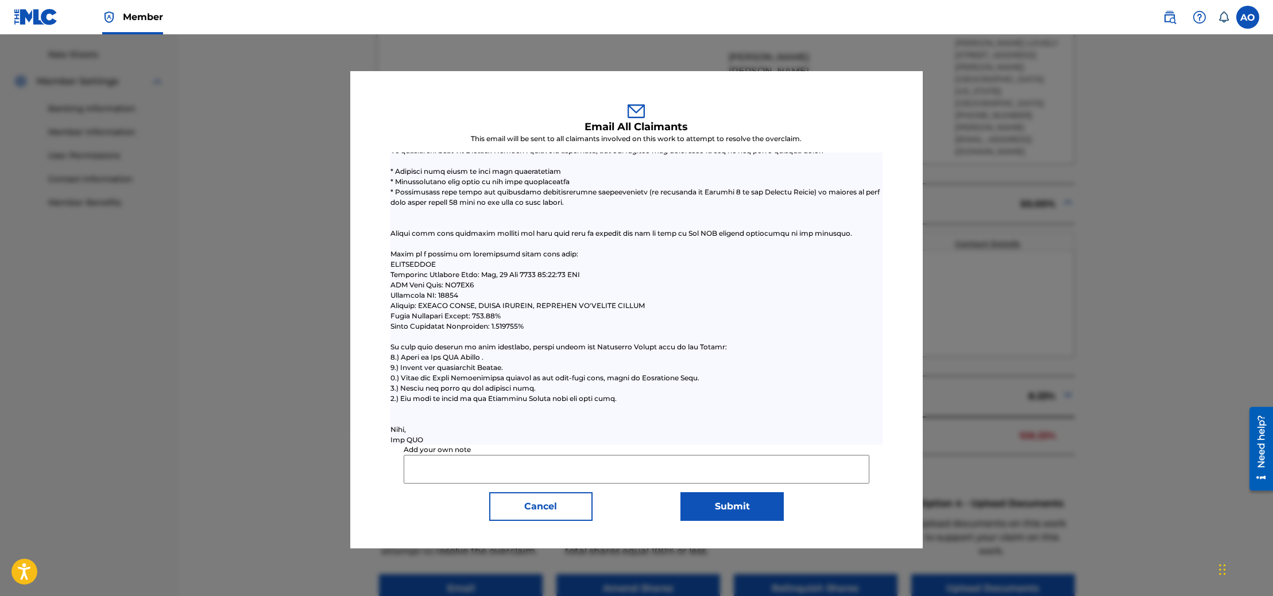
click at [443, 460] on input "Add your own note" at bounding box center [637, 469] width 466 height 29
click at [512, 468] on input "Add your own note" at bounding box center [637, 469] width 466 height 29
click at [832, 471] on input "can u change the claim for [PERSON_NAME] lovely to 33.34 and this share will be…" at bounding box center [637, 469] width 466 height 29
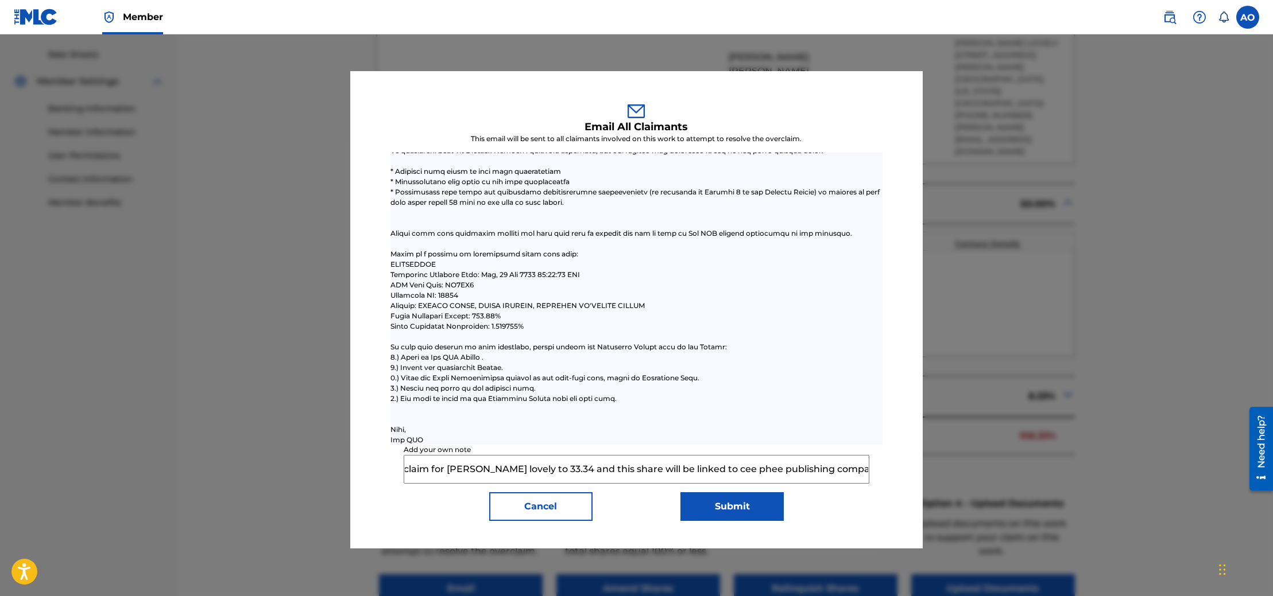
paste input "444566737"
type input "can u change the claim for [PERSON_NAME] lovely to 33.34 and this share will be…"
click at [726, 503] on button "Submit" at bounding box center [731, 507] width 103 height 29
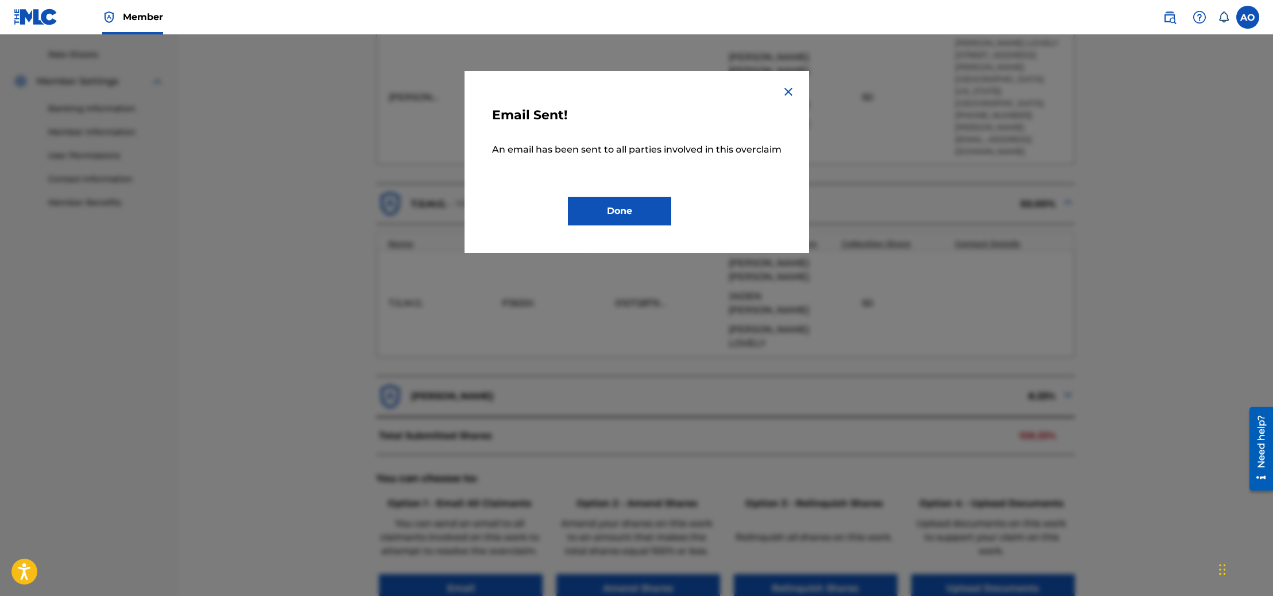
click at [633, 206] on button "Done" at bounding box center [619, 211] width 103 height 29
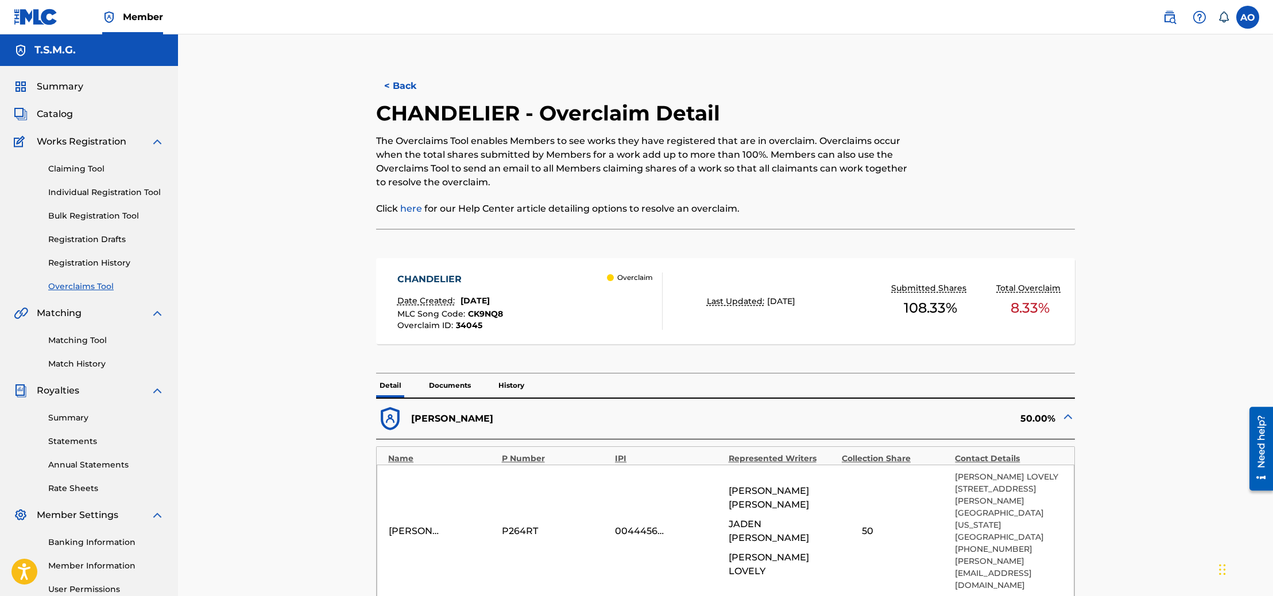
click at [92, 167] on link "Claiming Tool" at bounding box center [106, 169] width 116 height 12
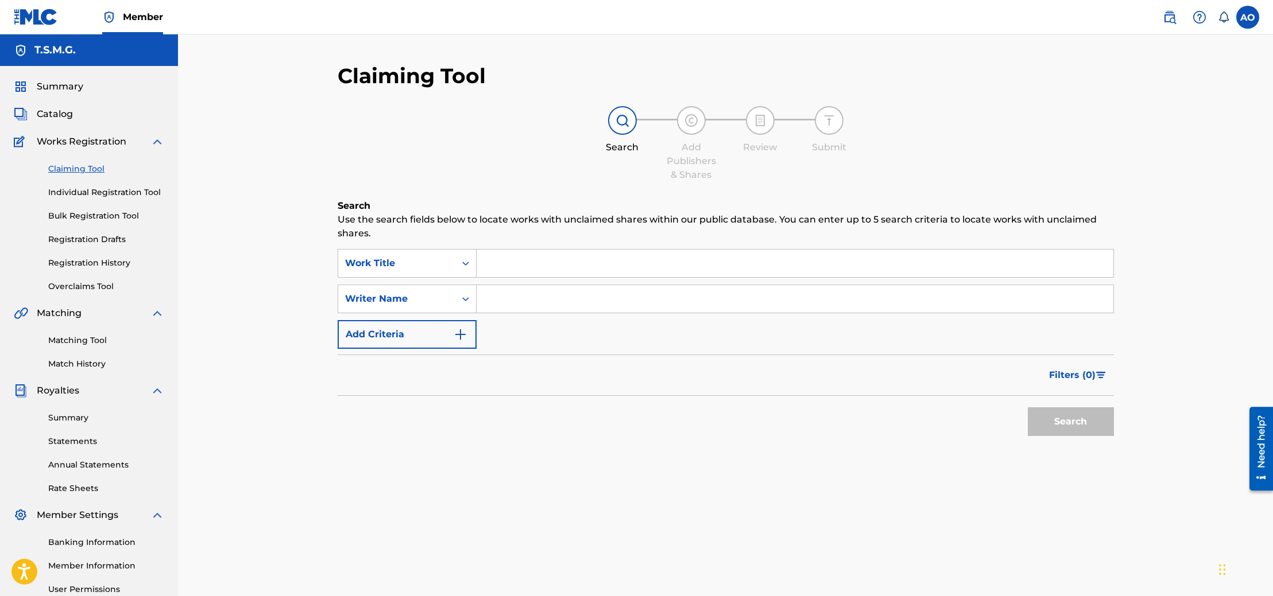
click at [529, 272] on input "Search Form" at bounding box center [794, 264] width 637 height 28
click at [526, 268] on input "Search Form" at bounding box center [794, 264] width 637 height 28
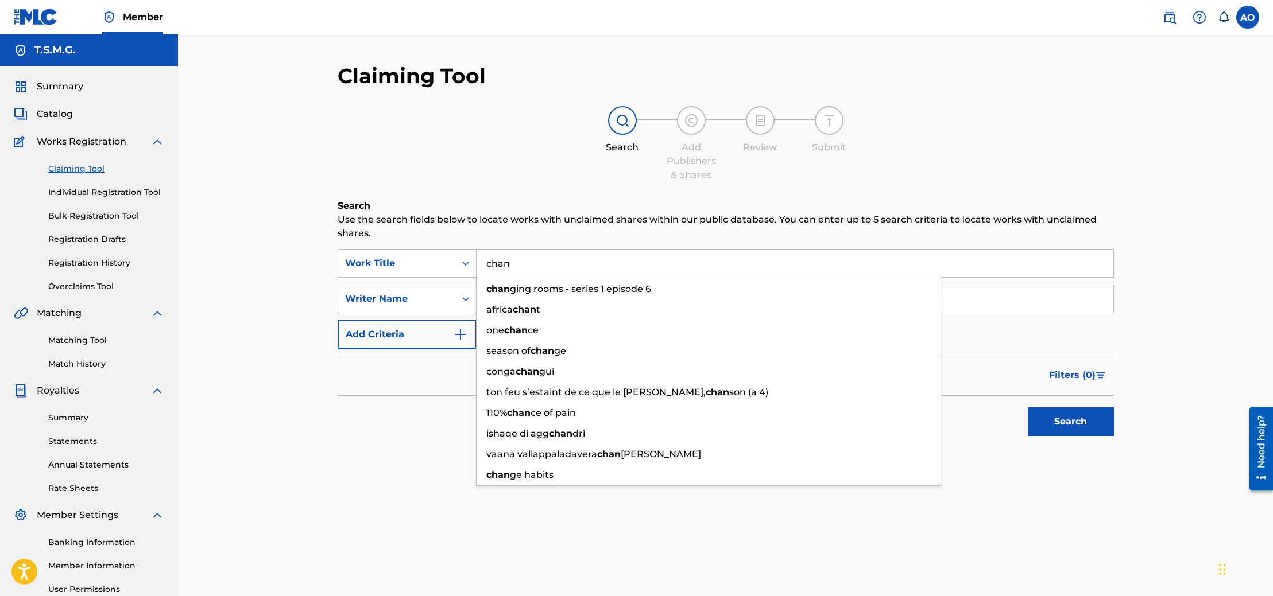
type input "chan"
click at [88, 339] on link "Matching Tool" at bounding box center [106, 341] width 116 height 12
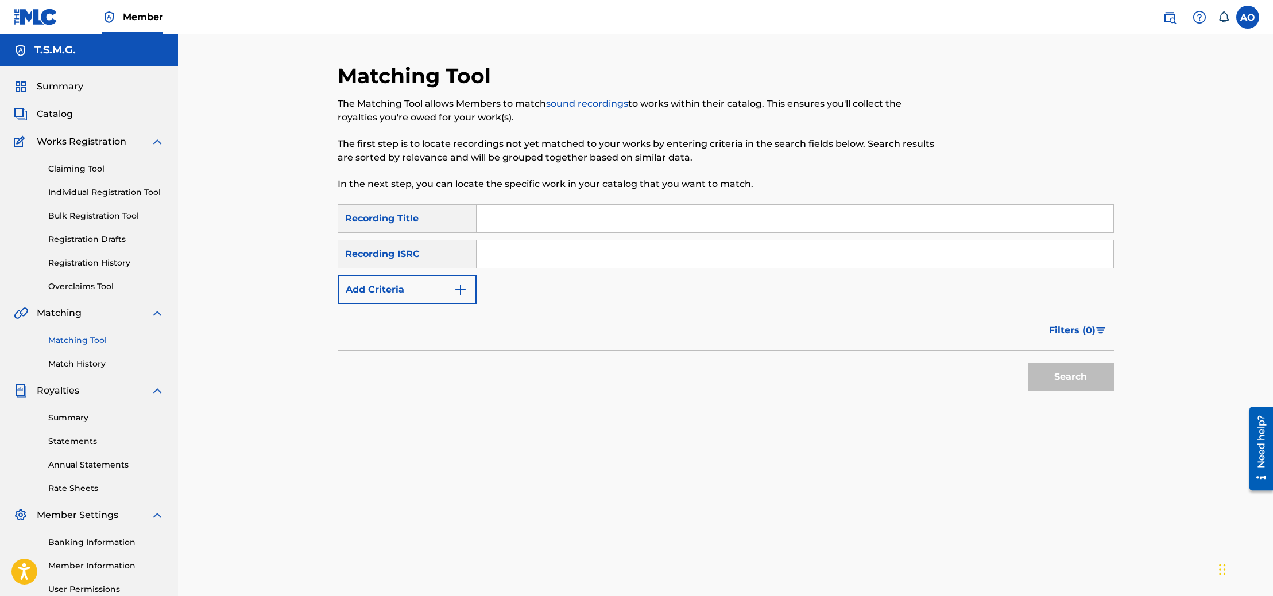
click at [518, 220] on input "Search Form" at bounding box center [794, 219] width 637 height 28
type input "chandelier"
click at [561, 251] on input "Search Form" at bounding box center [794, 255] width 637 height 28
click at [494, 290] on div "SearchWithCriteriab4f1f9a2-558b-4bd6-85d1-7134ddde9184 Recording Title chandeli…" at bounding box center [726, 254] width 776 height 100
click at [495, 288] on div "SearchWithCriteriab4f1f9a2-558b-4bd6-85d1-7134ddde9184 Recording Title chandeli…" at bounding box center [726, 254] width 776 height 100
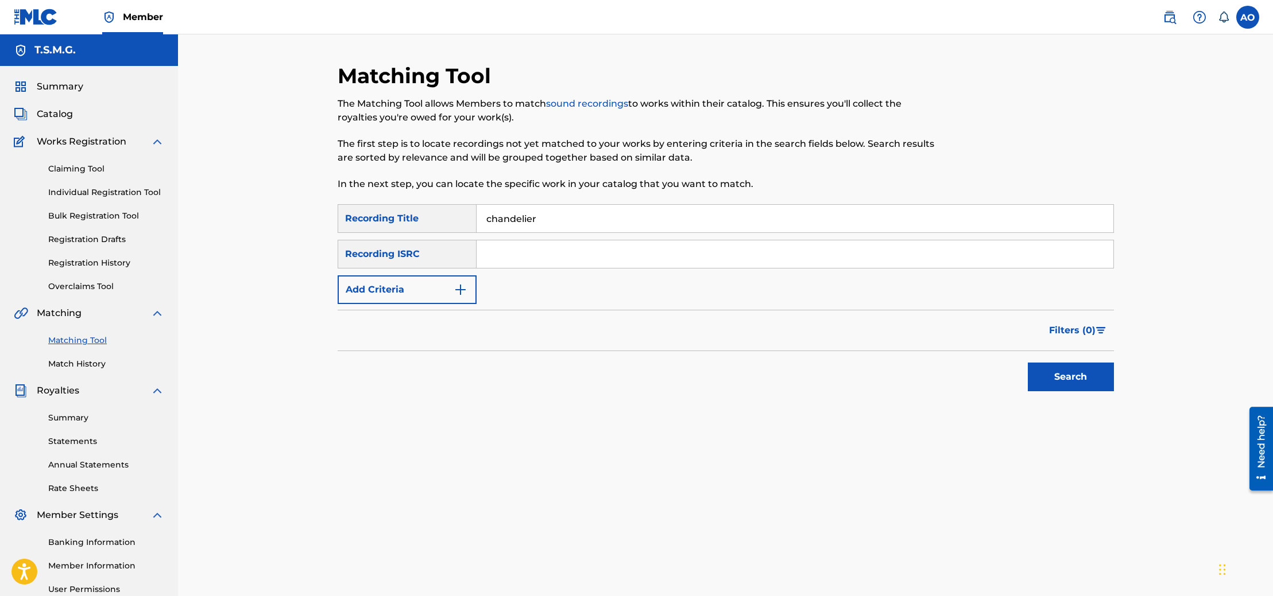
click at [461, 286] on img "Search Form" at bounding box center [461, 290] width 14 height 14
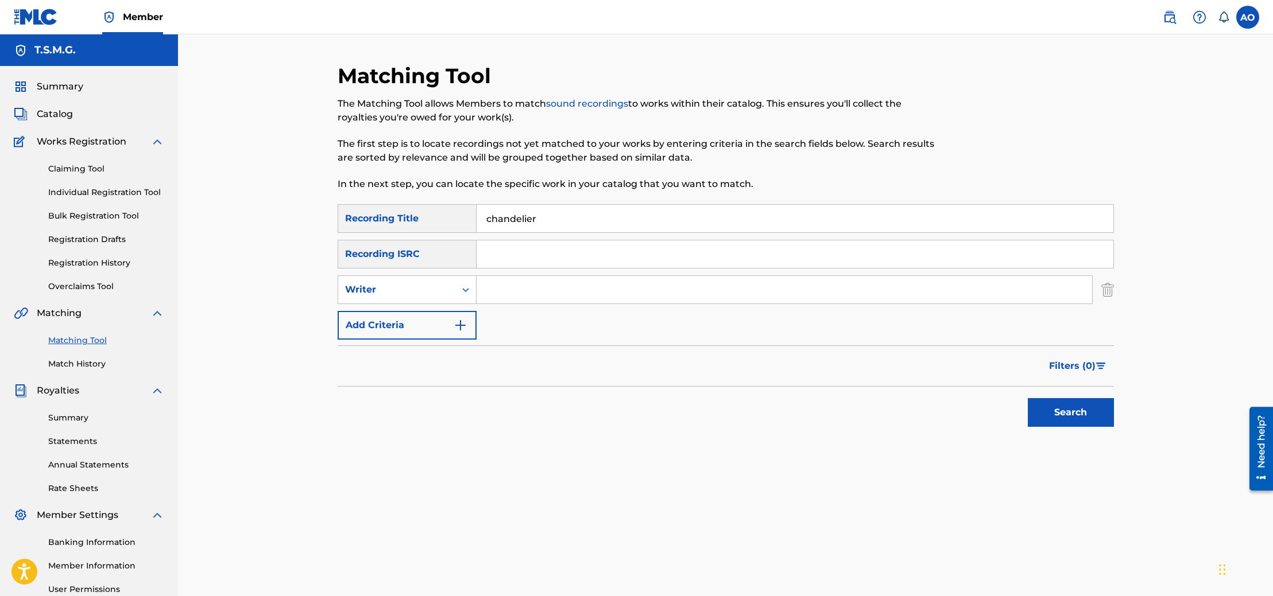
click at [505, 289] on input "Search Form" at bounding box center [783, 290] width 615 height 28
type input "[PERSON_NAME] lovely"
click at [1079, 403] on button "Search" at bounding box center [1071, 412] width 86 height 29
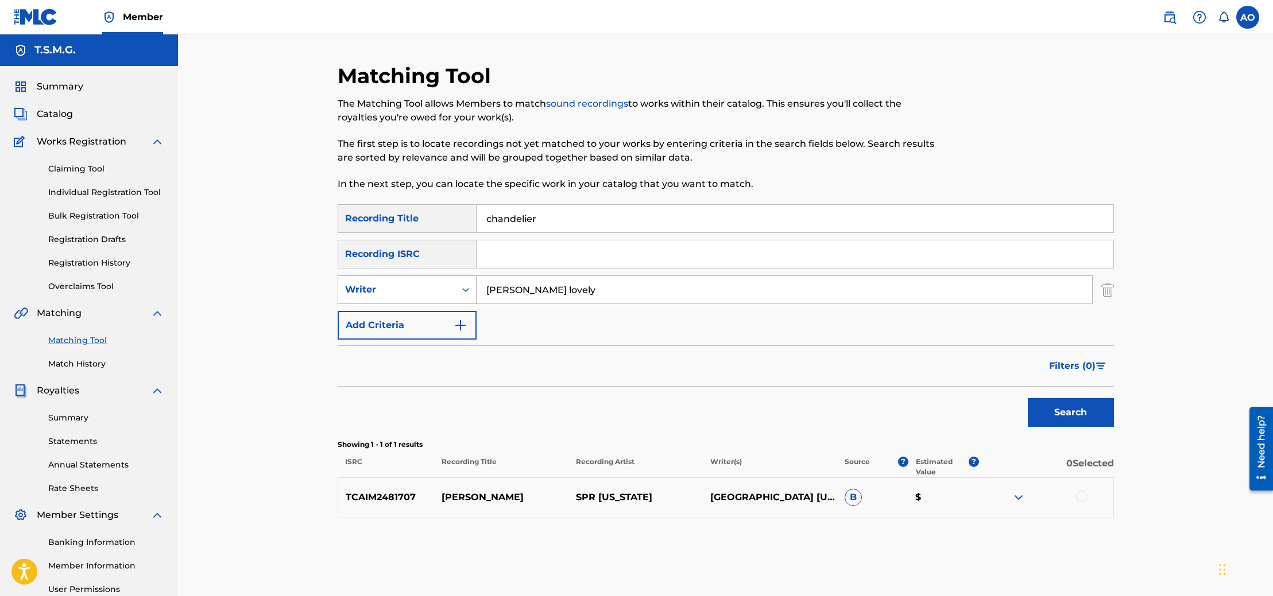
drag, startPoint x: 559, startPoint y: 289, endPoint x: 474, endPoint y: 288, distance: 85.0
click at [474, 288] on div "SearchWithCriteria04b4f9c5-708c-4e29-8e7a-a8f72e54bc19 Writer [PERSON_NAME] lov…" at bounding box center [726, 290] width 776 height 29
click at [1028, 398] on button "Search" at bounding box center [1071, 412] width 86 height 29
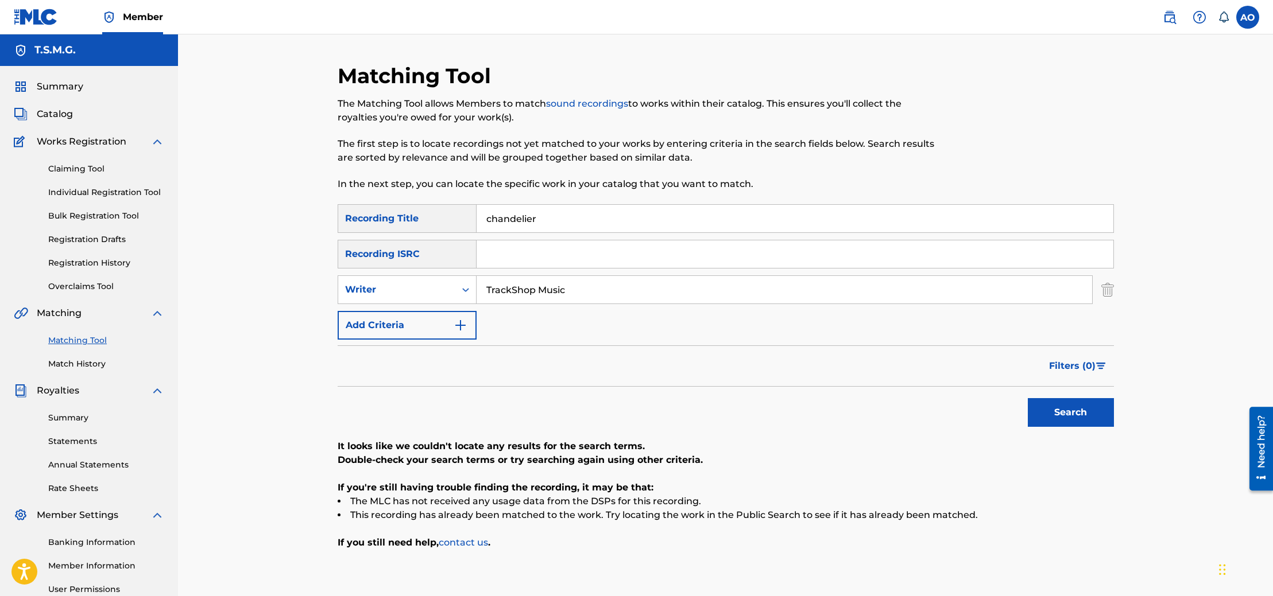
click at [1028, 398] on button "Search" at bounding box center [1071, 412] width 86 height 29
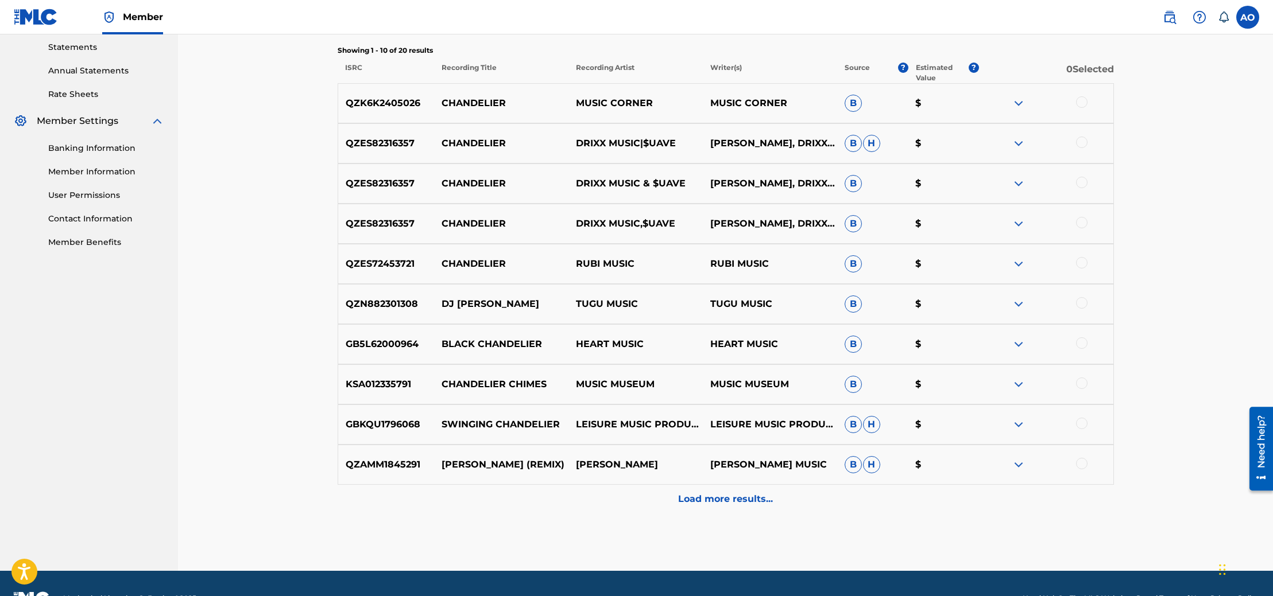
scroll to position [115, 0]
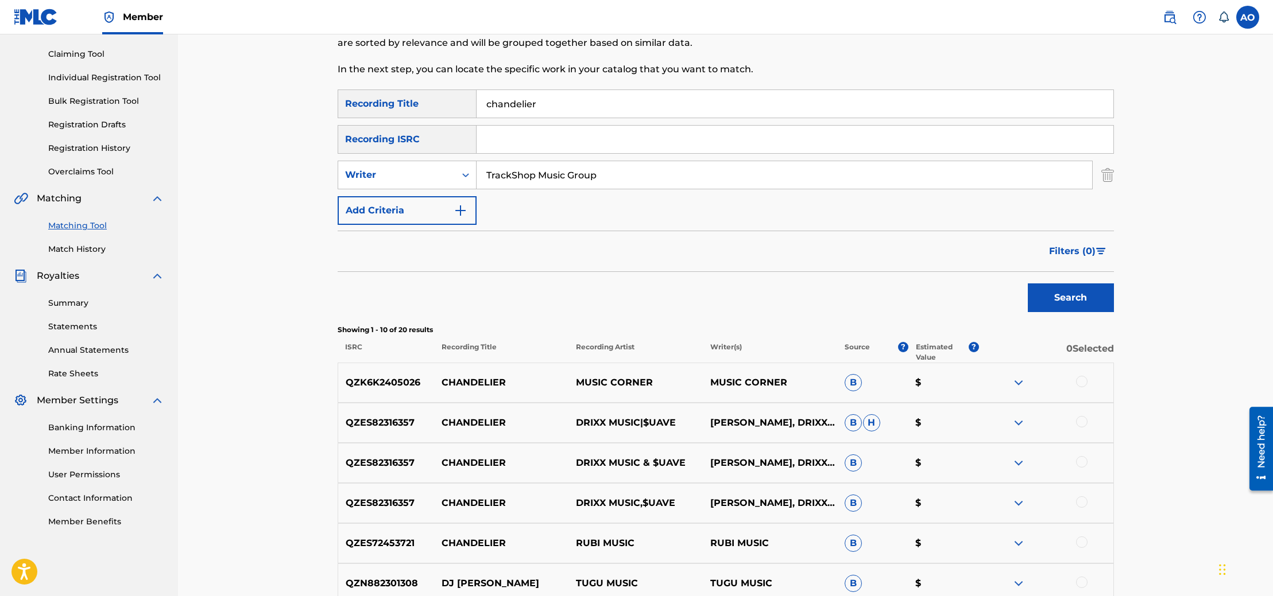
type input "TrackShop Music Group"
click at [1028, 284] on button "Search" at bounding box center [1071, 298] width 86 height 29
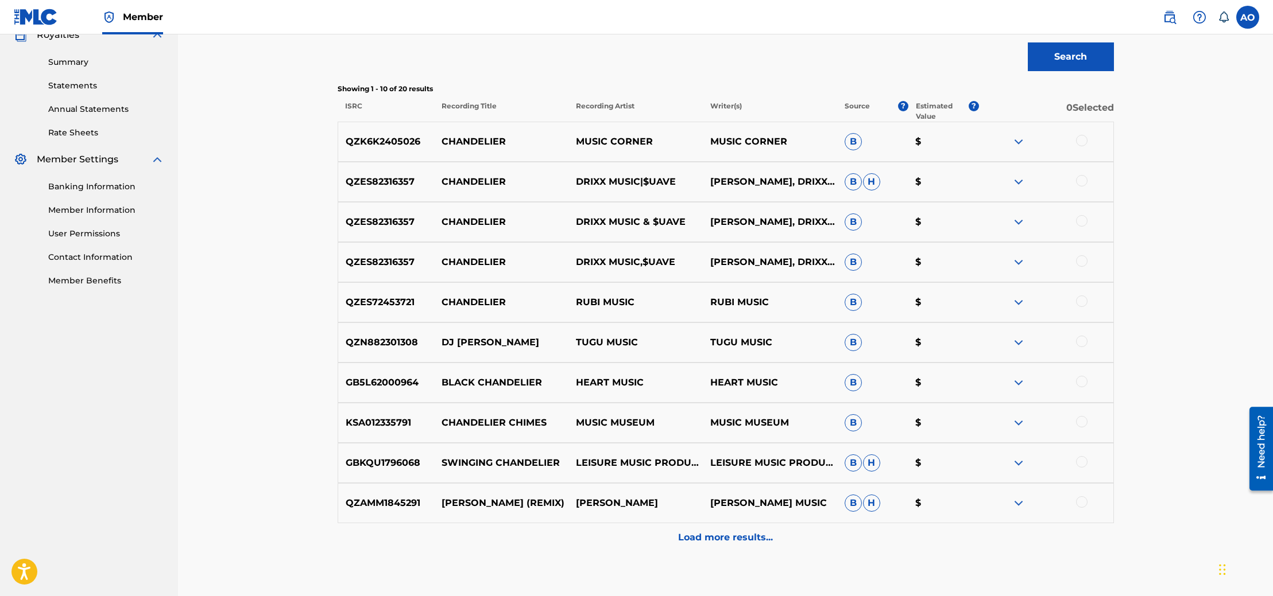
scroll to position [424, 0]
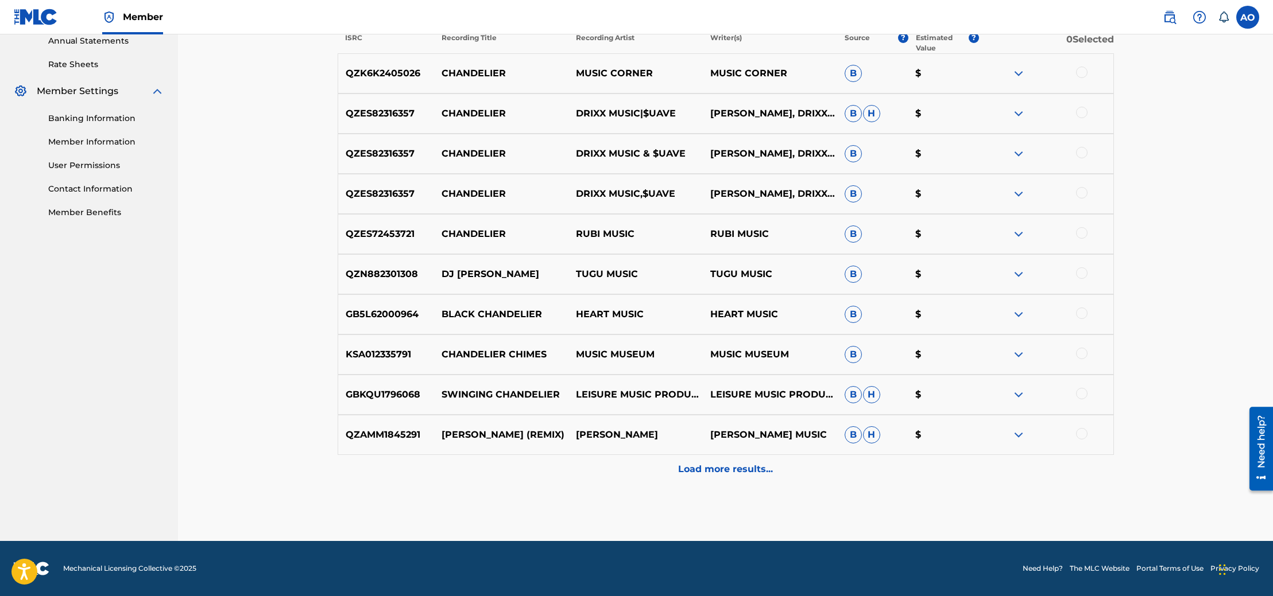
click at [742, 464] on p "Load more results..." at bounding box center [725, 470] width 95 height 14
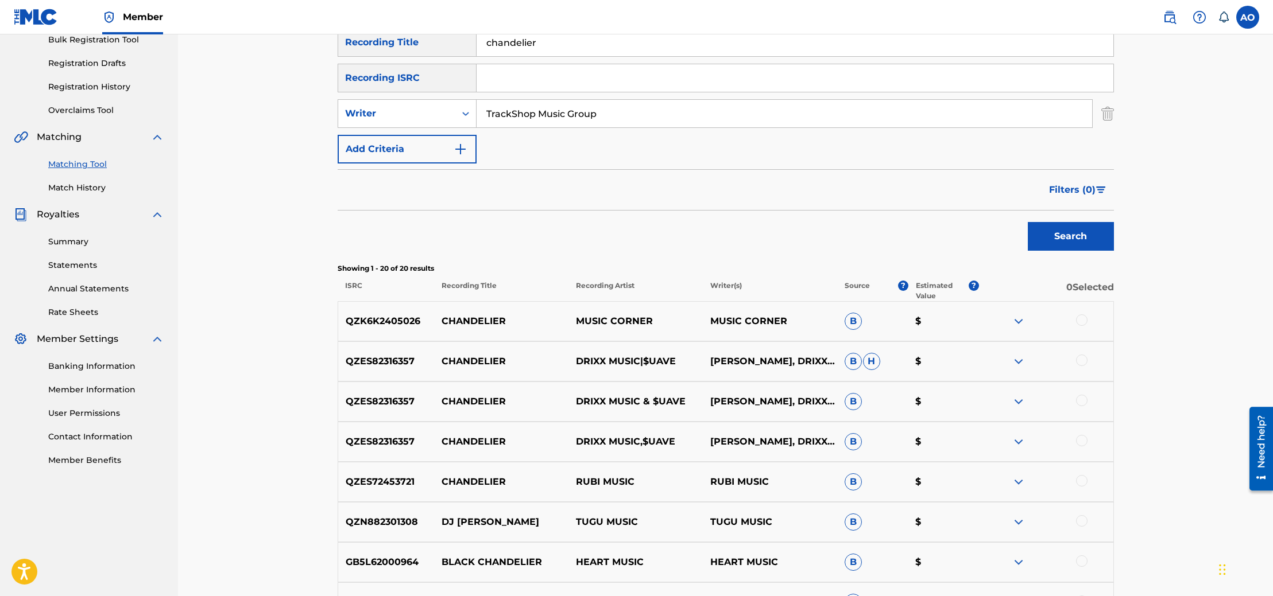
scroll to position [83, 0]
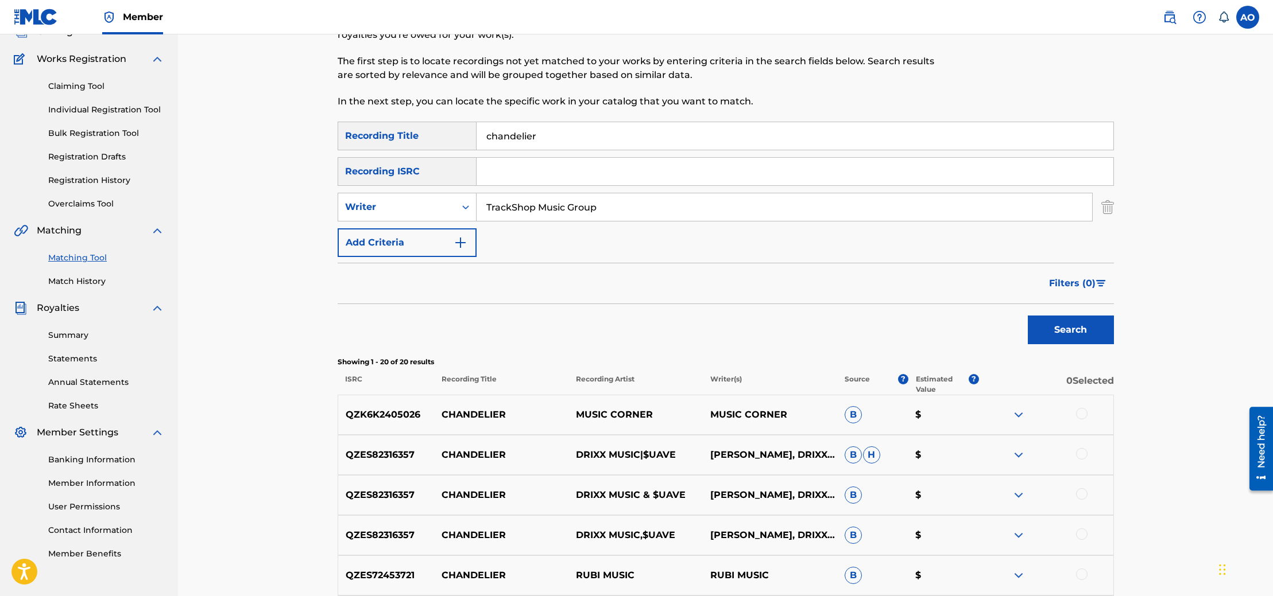
drag, startPoint x: 605, startPoint y: 212, endPoint x: 476, endPoint y: 208, distance: 129.2
click at [475, 208] on div "SearchWithCriteria04b4f9c5-708c-4e29-8e7a-a8f72e54bc19 Writer TrackShop Music G…" at bounding box center [726, 207] width 776 height 29
click at [84, 85] on link "Claiming Tool" at bounding box center [106, 86] width 116 height 12
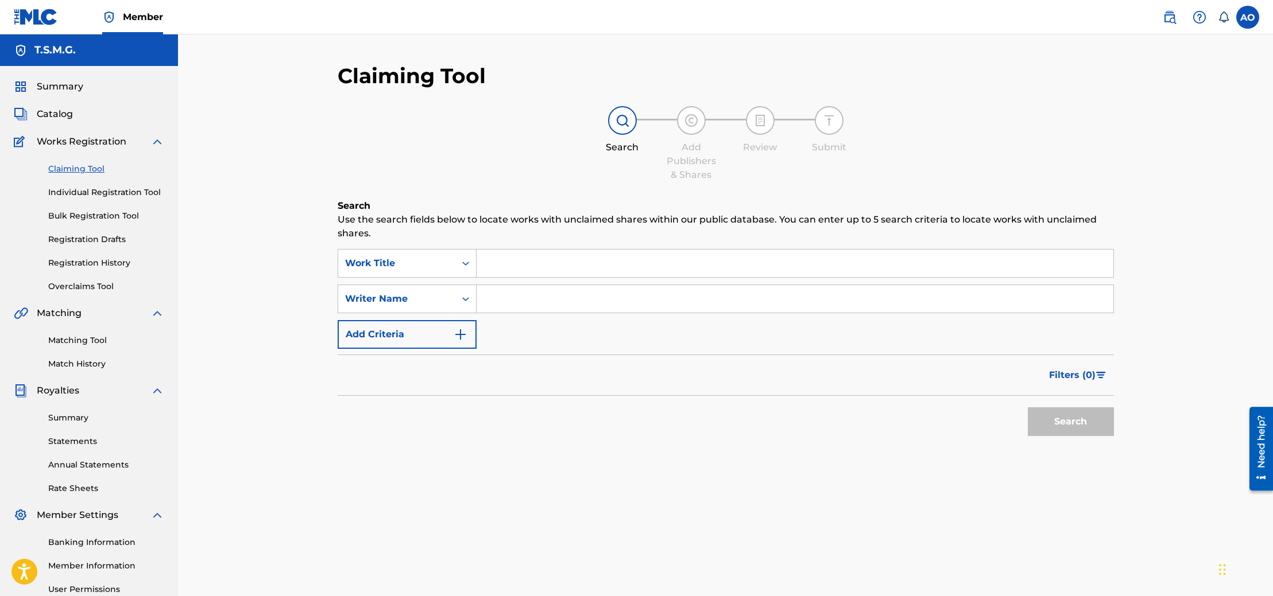
click at [514, 268] on input "Search Form" at bounding box center [794, 264] width 637 height 28
click at [115, 195] on link "Individual Registration Tool" at bounding box center [106, 193] width 116 height 12
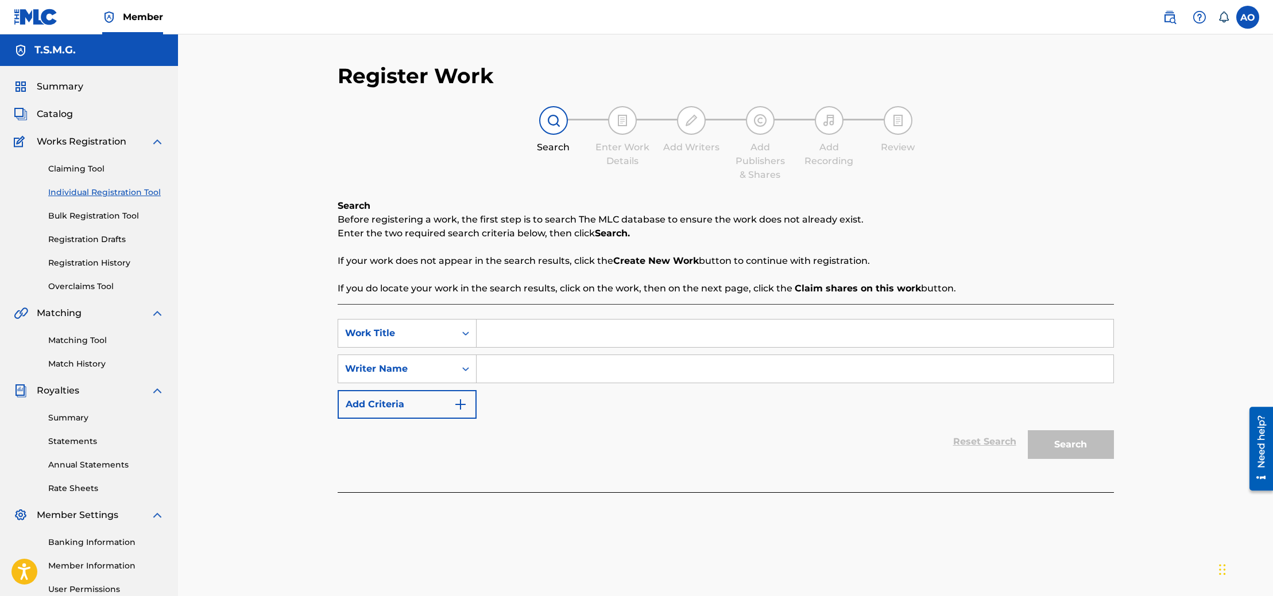
click at [114, 235] on link "Registration Drafts" at bounding box center [106, 240] width 116 height 12
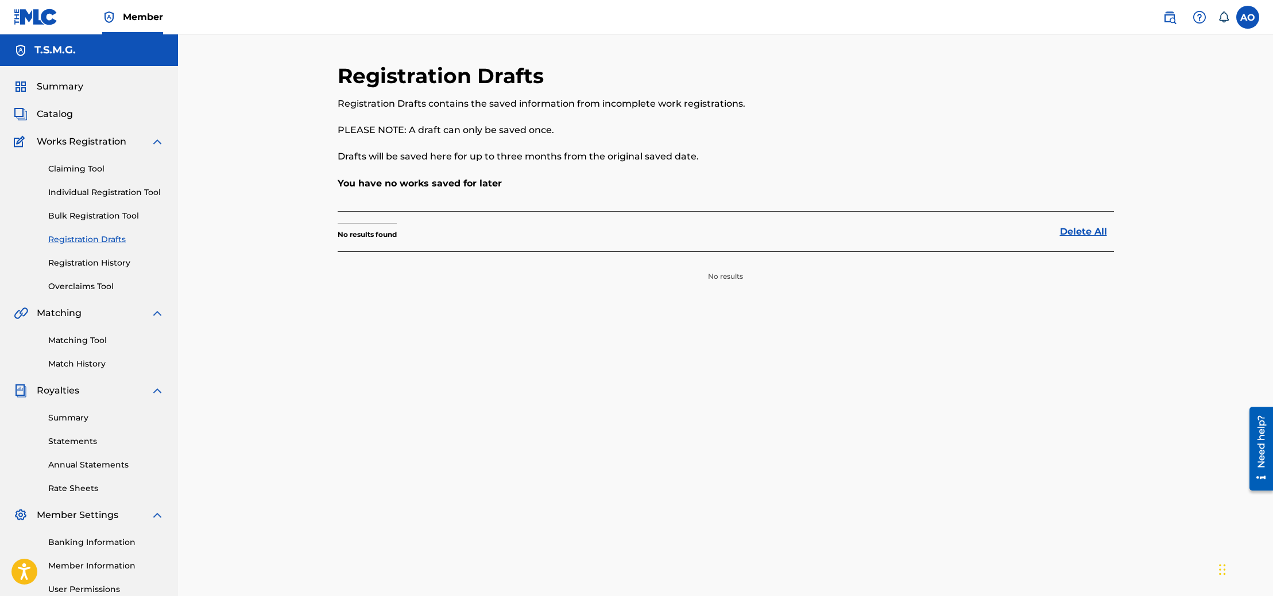
click at [118, 258] on link "Registration History" at bounding box center [106, 263] width 116 height 12
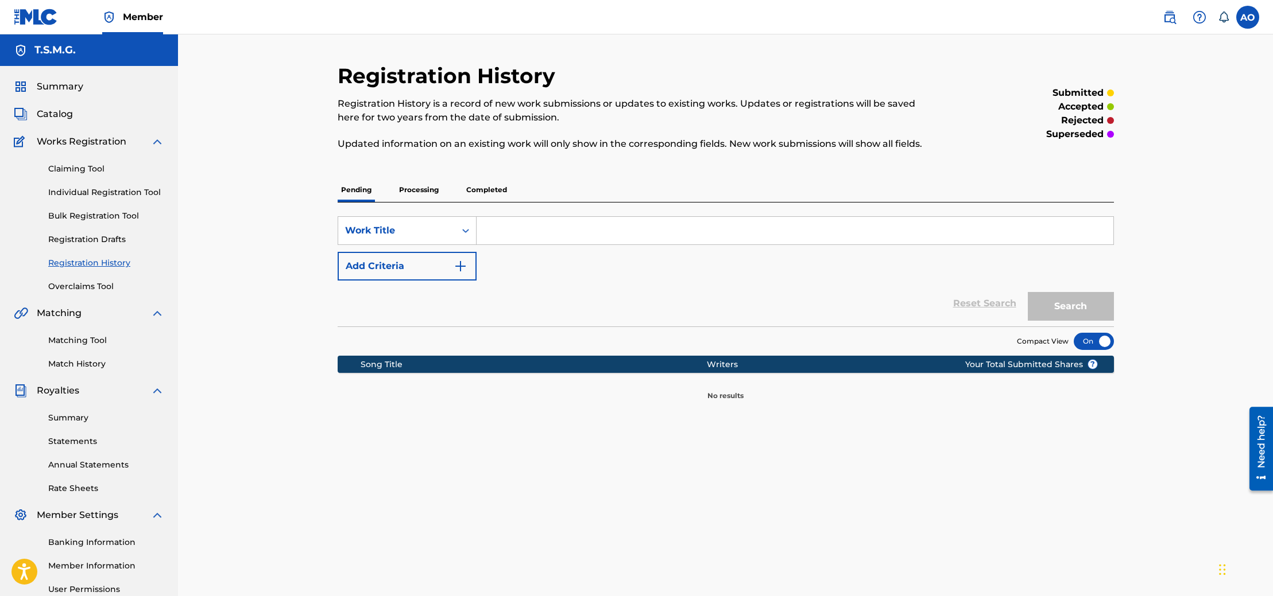
click at [470, 195] on p "Completed" at bounding box center [487, 190] width 48 height 24
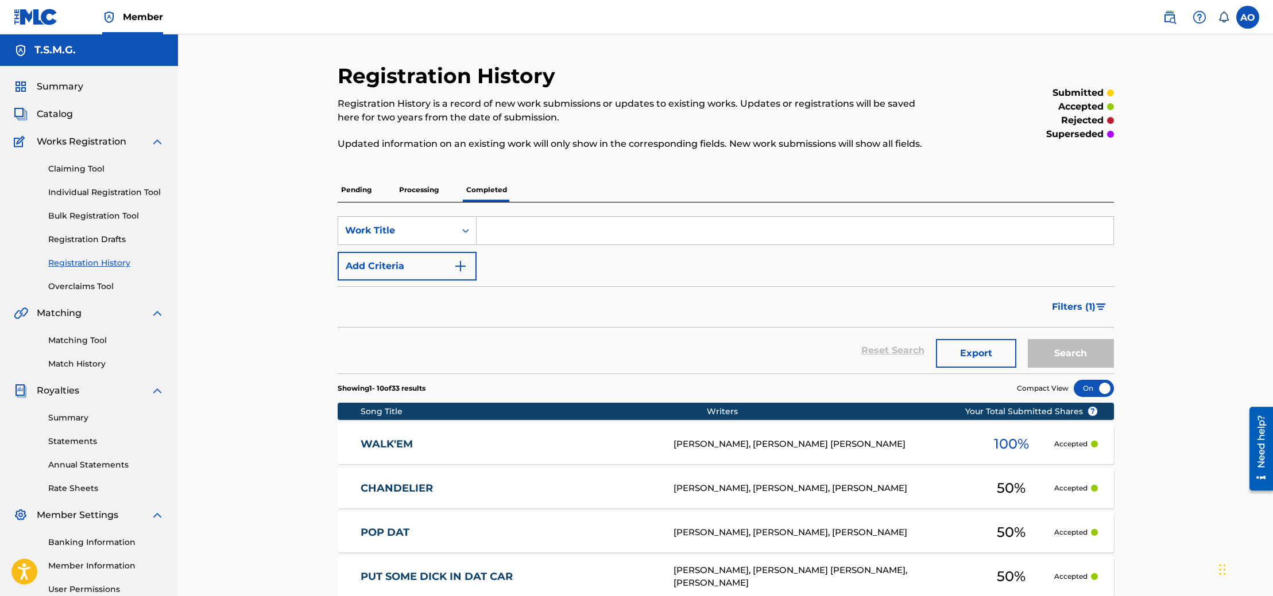
click at [421, 479] on div "CHANDELIER CK9NQ8 [PERSON_NAME], [PERSON_NAME], [PERSON_NAME] 50 % Accepted" at bounding box center [726, 488] width 776 height 40
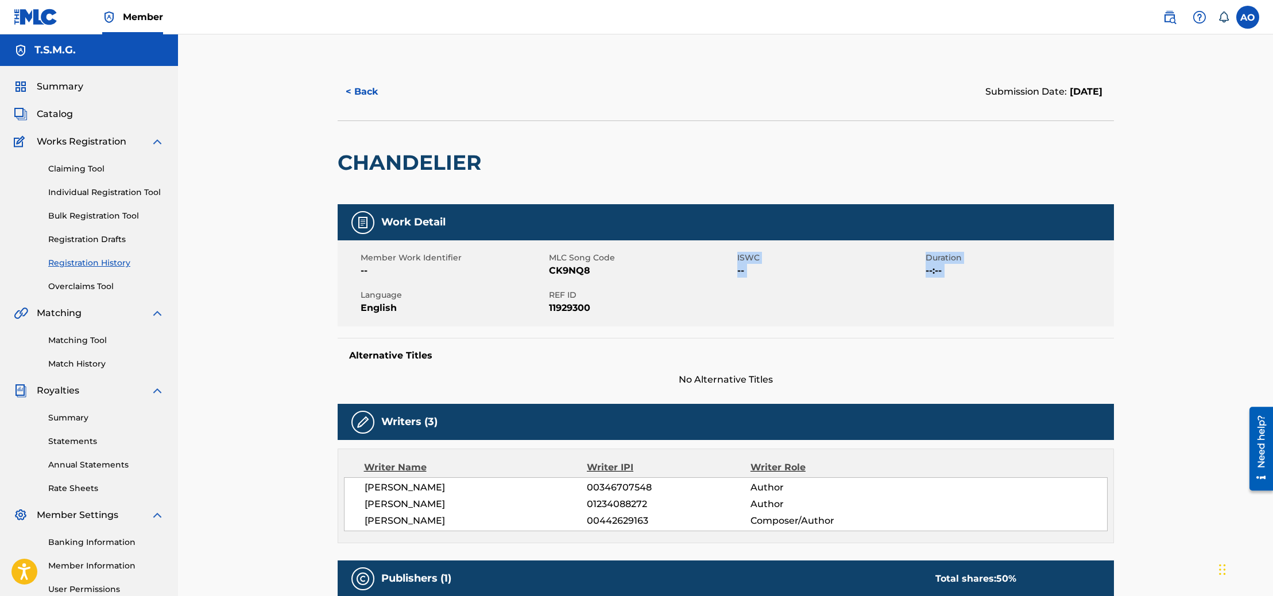
drag, startPoint x: 595, startPoint y: 265, endPoint x: 596, endPoint y: 273, distance: 8.1
click at [548, 283] on div "Member Work Identifier -- MLC Song Code CK9NQ8 ISWC -- Duration --:-- Language …" at bounding box center [726, 284] width 776 height 86
click at [598, 272] on span "CK9NQ8" at bounding box center [641, 271] width 185 height 14
drag, startPoint x: 596, startPoint y: 270, endPoint x: 550, endPoint y: 277, distance: 46.9
click at [550, 277] on span "CK9NQ8" at bounding box center [641, 271] width 185 height 14
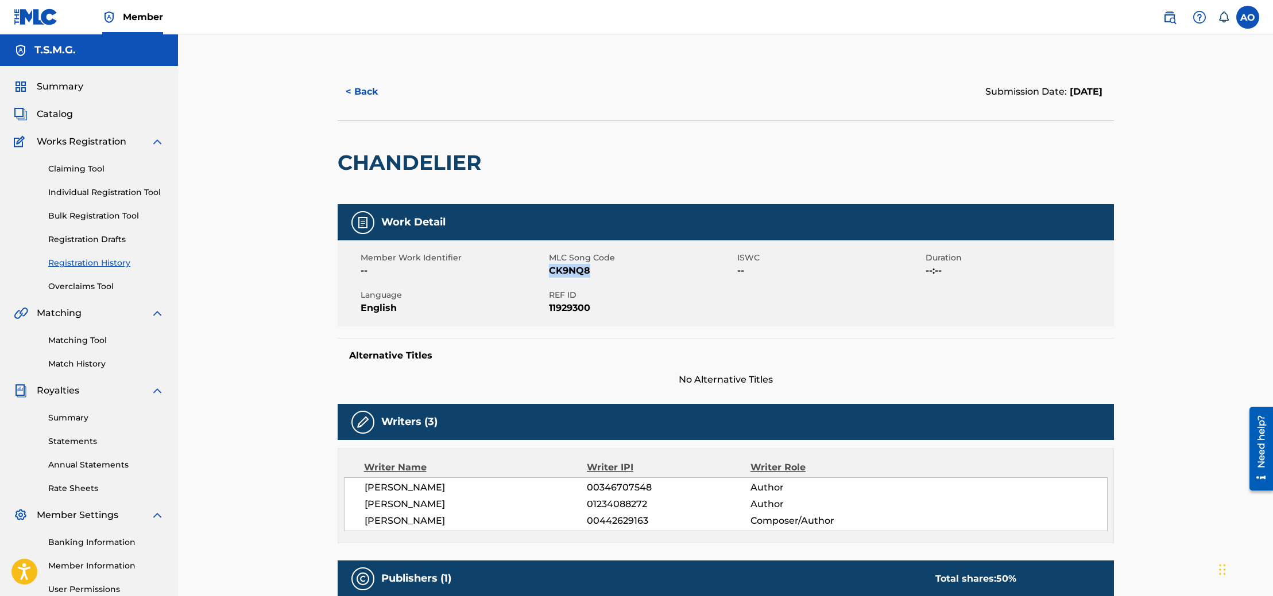
copy span "CK9NQ8"
click at [92, 339] on link "Matching Tool" at bounding box center [106, 341] width 116 height 12
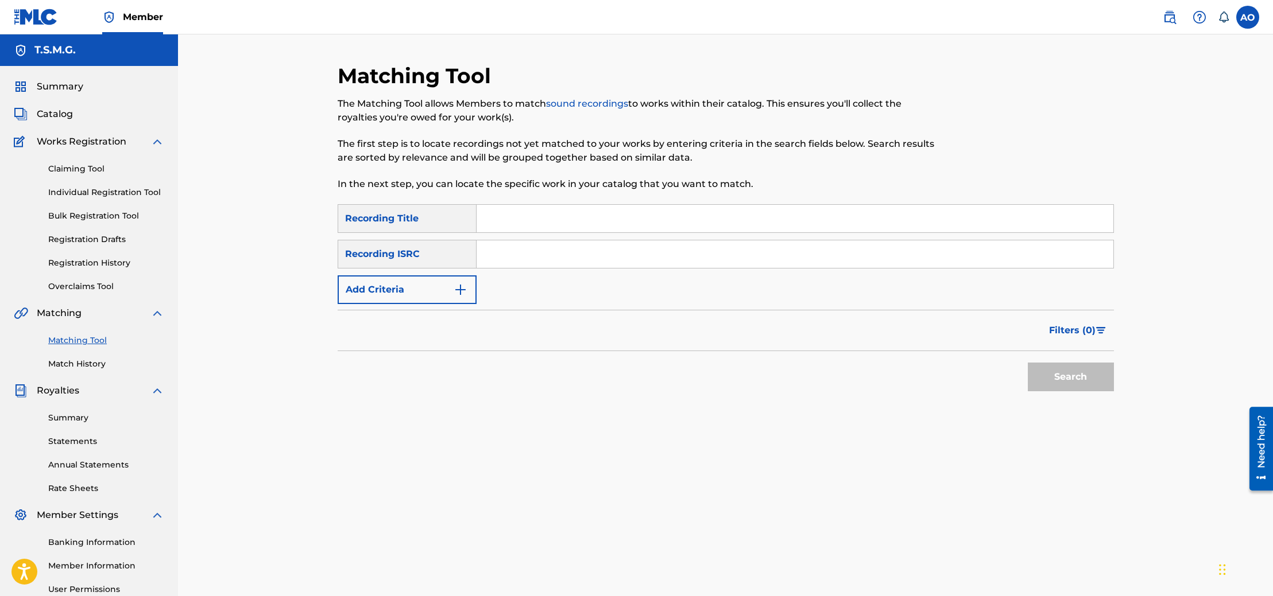
click at [449, 286] on button "Add Criteria" at bounding box center [407, 290] width 139 height 29
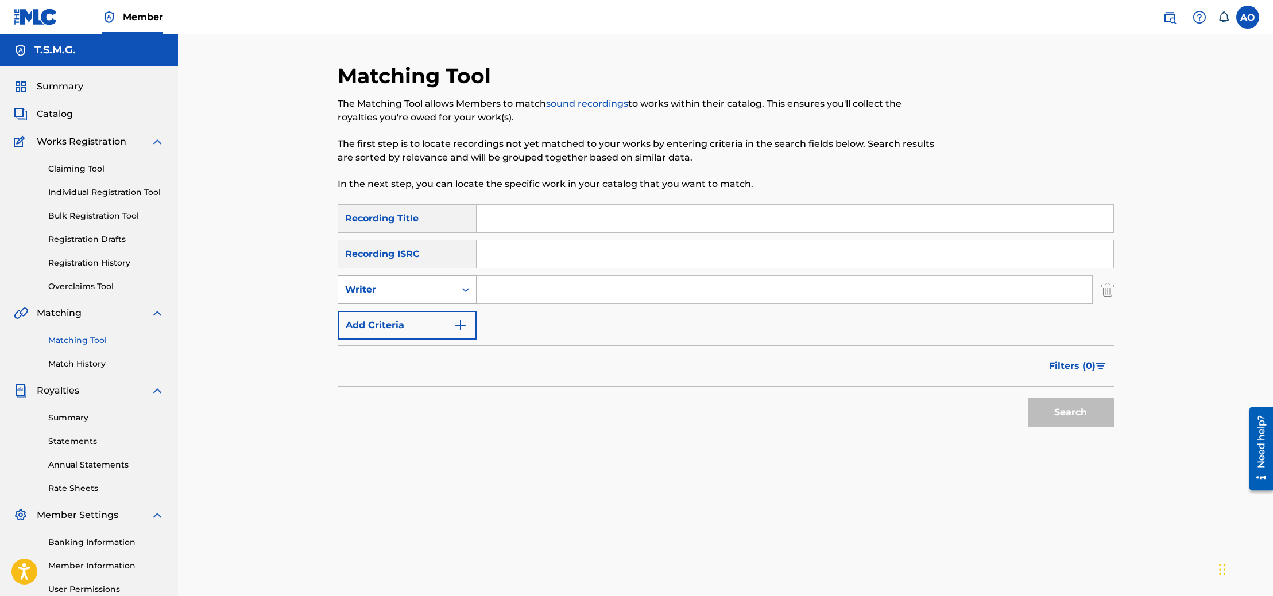
click at [447, 293] on div "Writer" at bounding box center [396, 290] width 103 height 14
click at [85, 173] on link "Claiming Tool" at bounding box center [106, 169] width 116 height 12
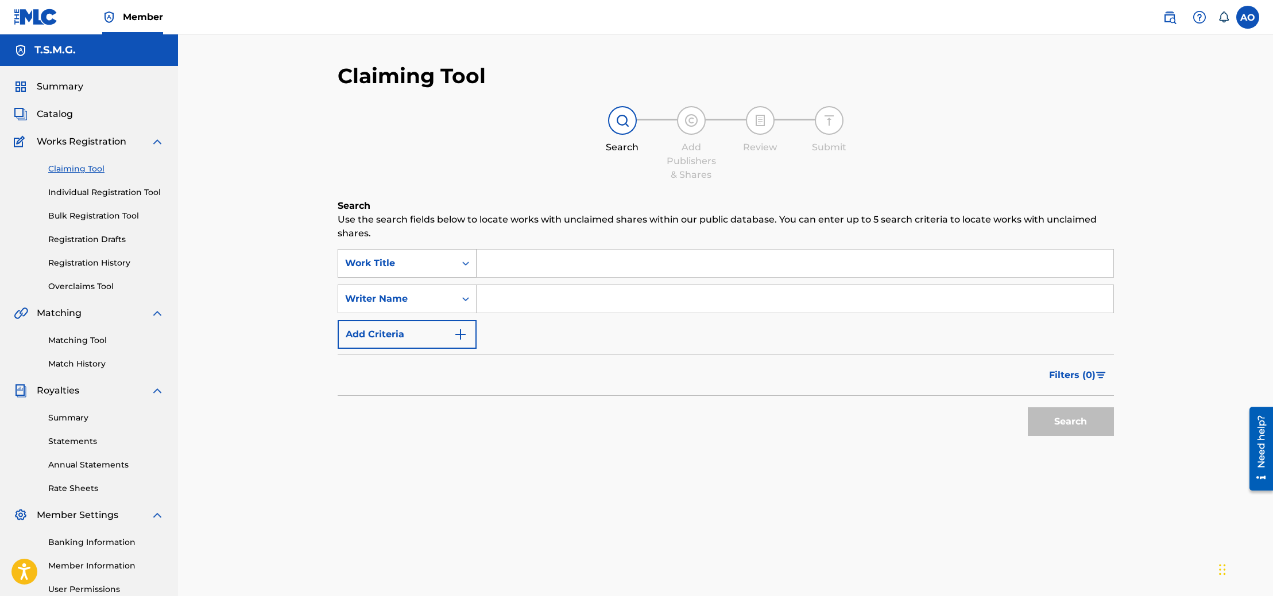
click at [430, 267] on div "Work Title" at bounding box center [396, 264] width 103 height 14
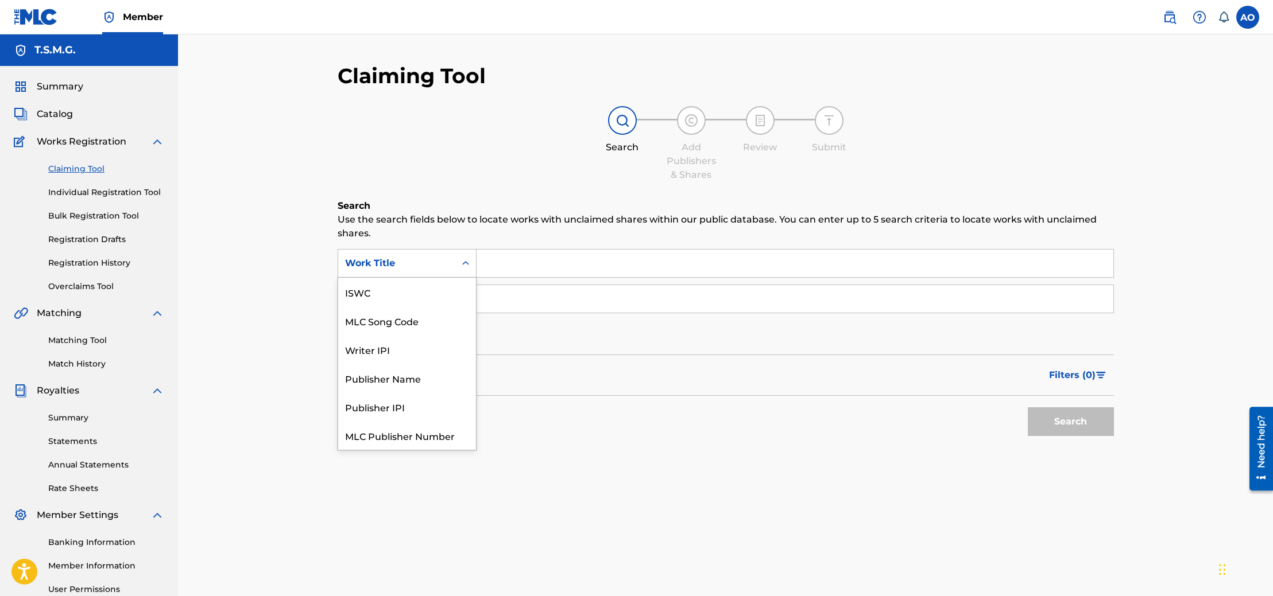
scroll to position [29, 0]
click at [422, 301] on div "MLC Song Code" at bounding box center [407, 292] width 138 height 29
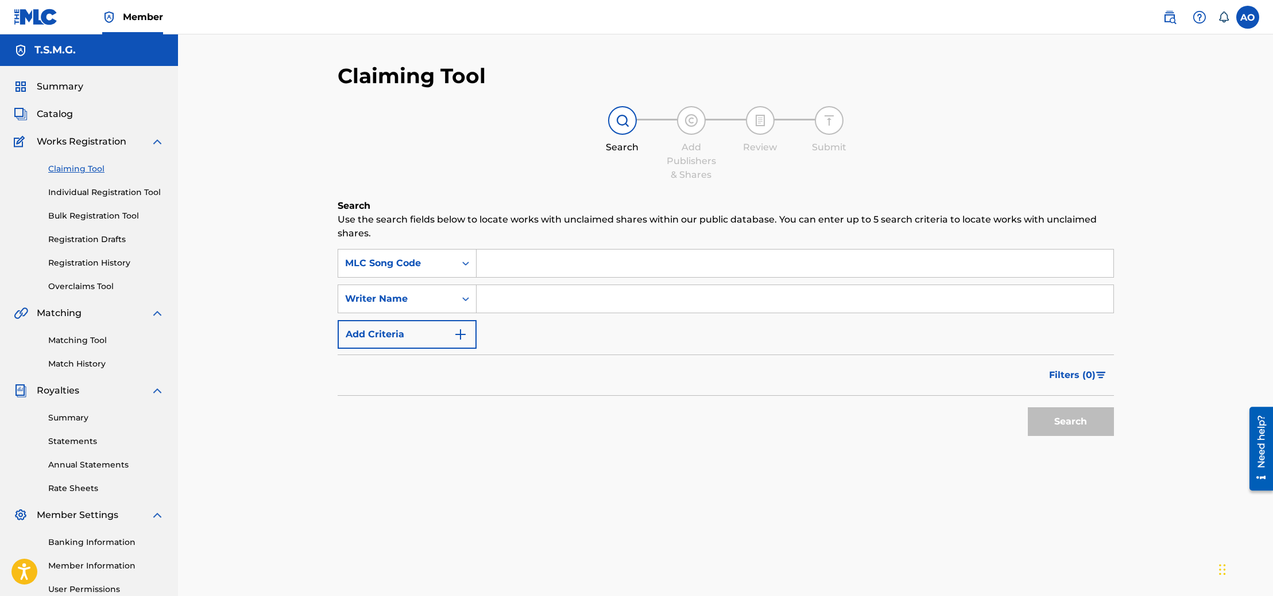
paste input "CK9NQ8"
type input "CK9NQ8"
click at [1097, 425] on button "Search" at bounding box center [1071, 422] width 86 height 29
click at [472, 303] on div "Search Form" at bounding box center [465, 299] width 21 height 21
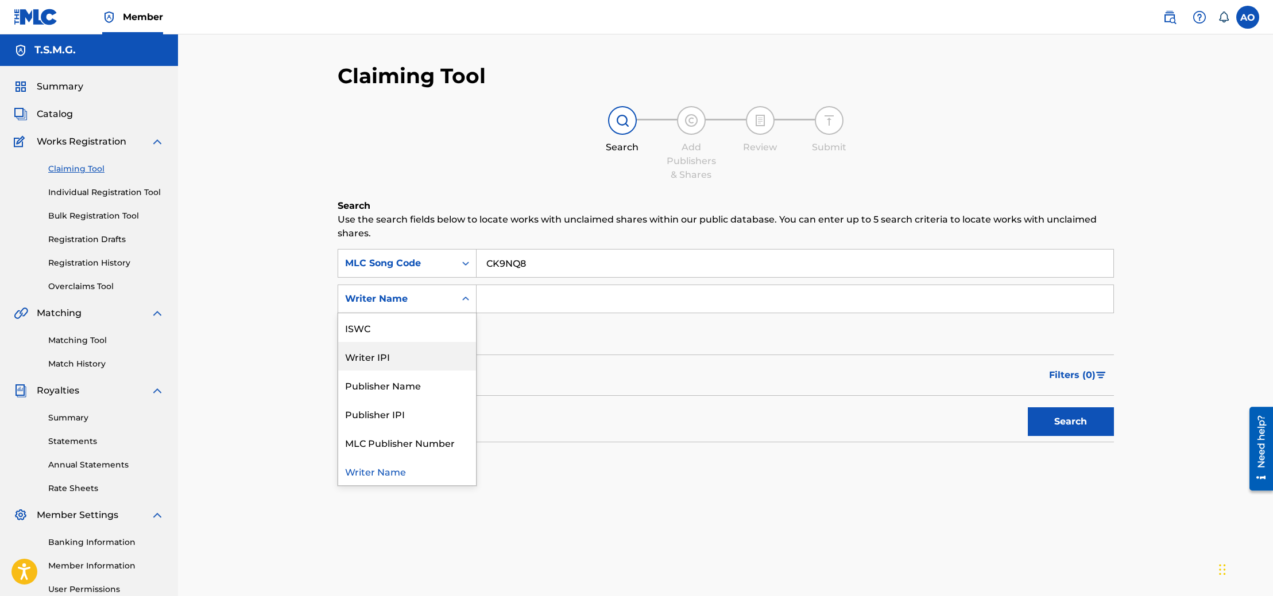
click at [429, 363] on div "Writer IPI" at bounding box center [407, 356] width 138 height 29
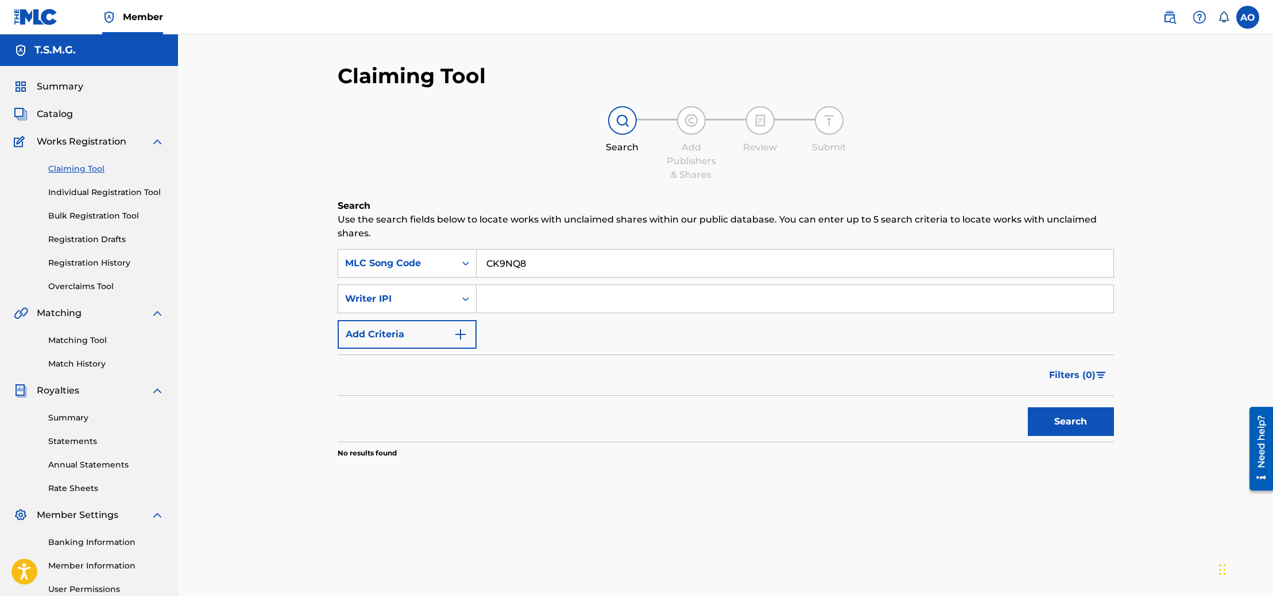
click at [525, 299] on input "Search Form" at bounding box center [794, 299] width 637 height 28
paste input "442629163"
type input "442629163"
click at [1050, 416] on button "Search" at bounding box center [1071, 422] width 86 height 29
click at [90, 340] on link "Matching Tool" at bounding box center [106, 341] width 116 height 12
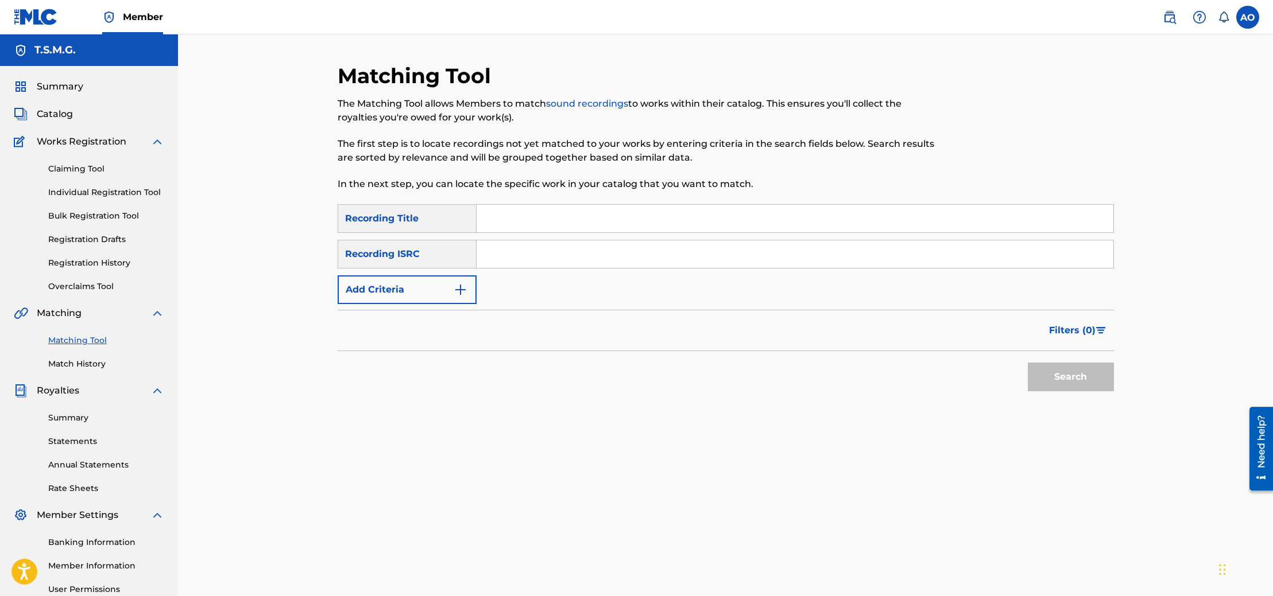
click at [522, 227] on input "Search Form" at bounding box center [794, 219] width 637 height 28
click at [490, 226] on input "chandelier" at bounding box center [794, 219] width 637 height 28
click at [491, 217] on input "chandelier" at bounding box center [794, 219] width 637 height 28
type input "Chandelier"
click at [784, 250] on input "Search Form" at bounding box center [794, 255] width 637 height 28
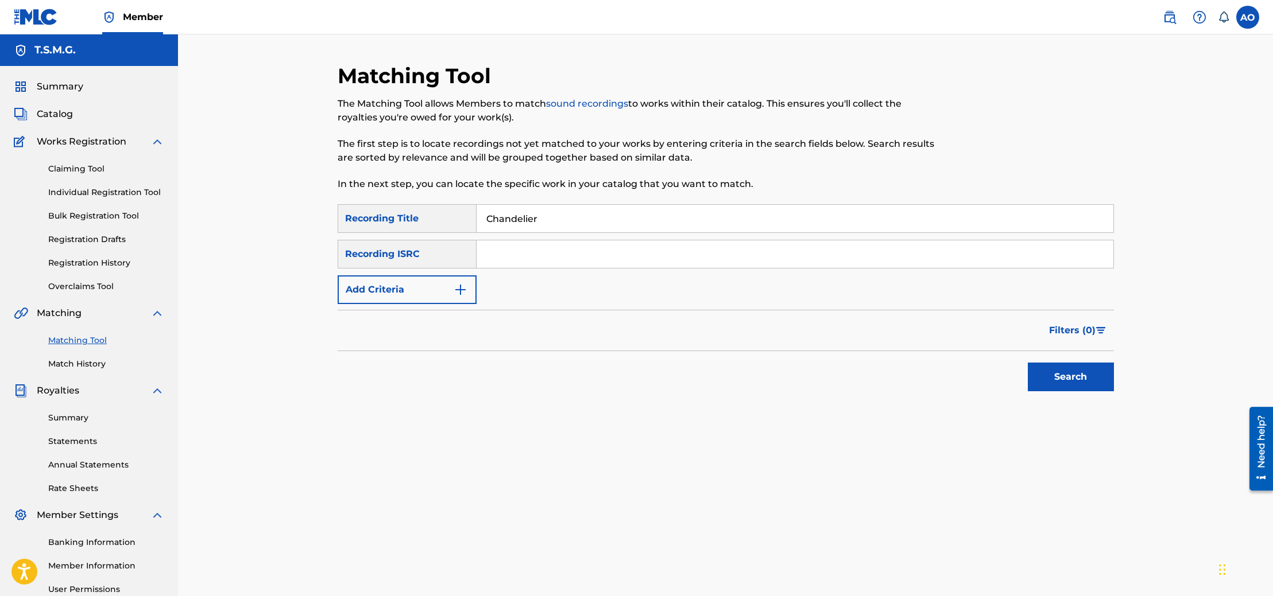
click at [440, 281] on button "Add Criteria" at bounding box center [407, 290] width 139 height 29
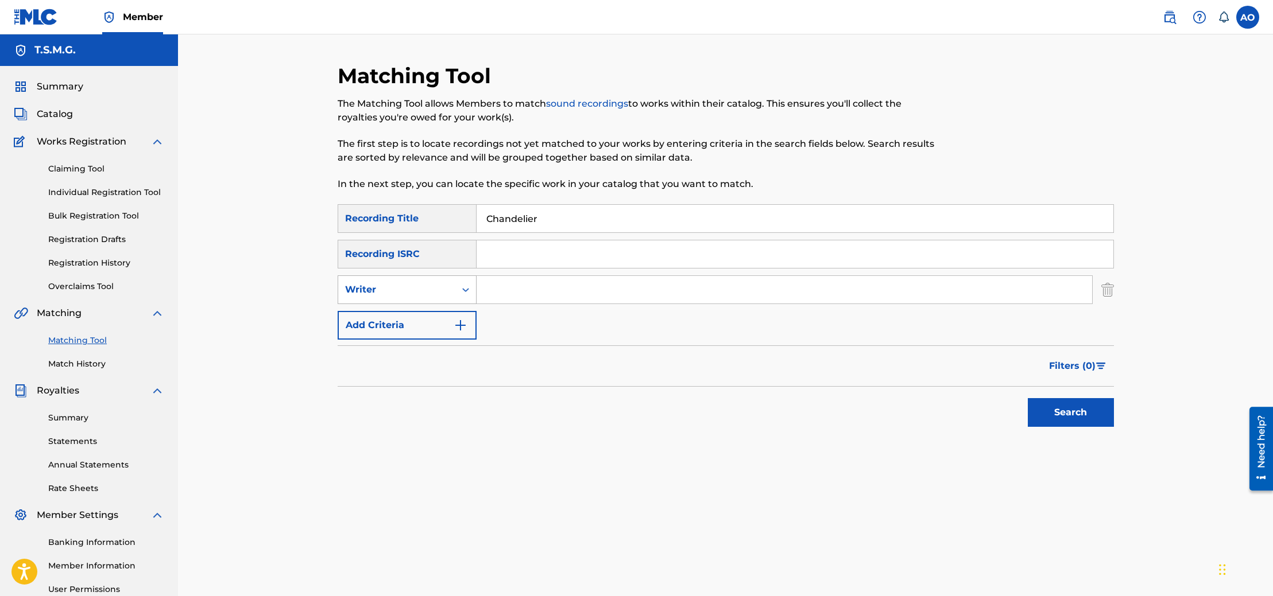
click at [463, 293] on icon "Search Form" at bounding box center [465, 289] width 11 height 11
click at [460, 319] on div "Recording Artist" at bounding box center [407, 318] width 138 height 29
click at [526, 286] on input "Search Form" at bounding box center [783, 290] width 615 height 28
click at [1028, 398] on button "Search" at bounding box center [1071, 412] width 86 height 29
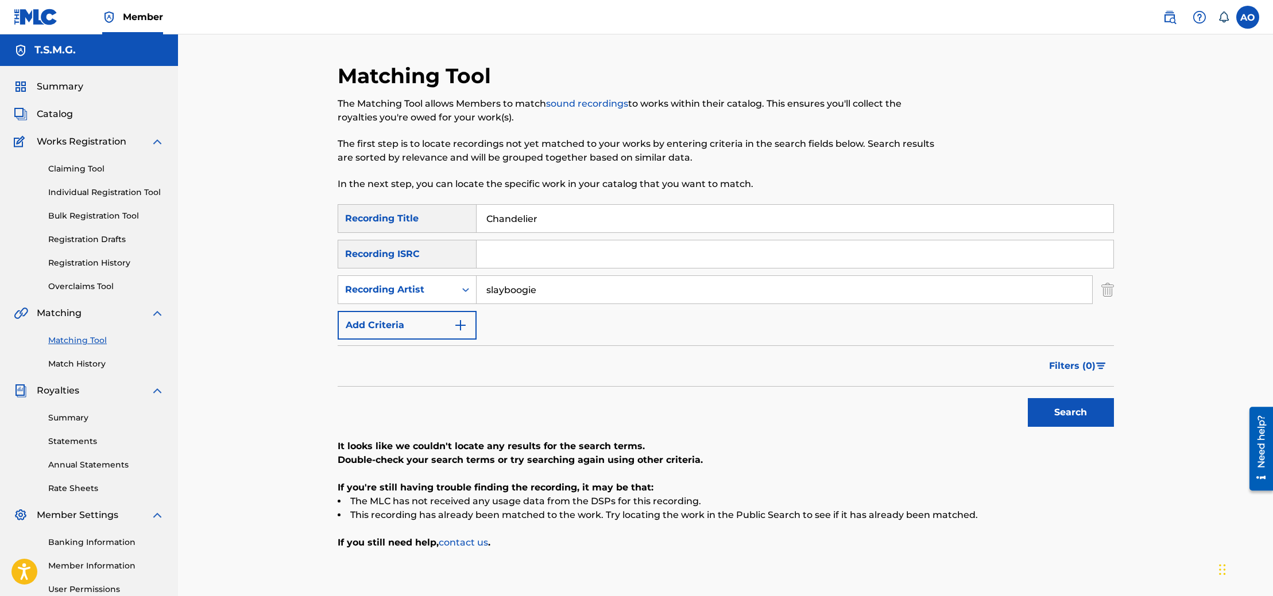
click at [494, 289] on input "slayboogie" at bounding box center [783, 290] width 615 height 28
click at [1028, 398] on button "Search" at bounding box center [1071, 412] width 86 height 29
type input "Slayboogie"
click at [1028, 398] on button "Search" at bounding box center [1071, 412] width 86 height 29
click at [466, 319] on img "Search Form" at bounding box center [461, 326] width 14 height 14
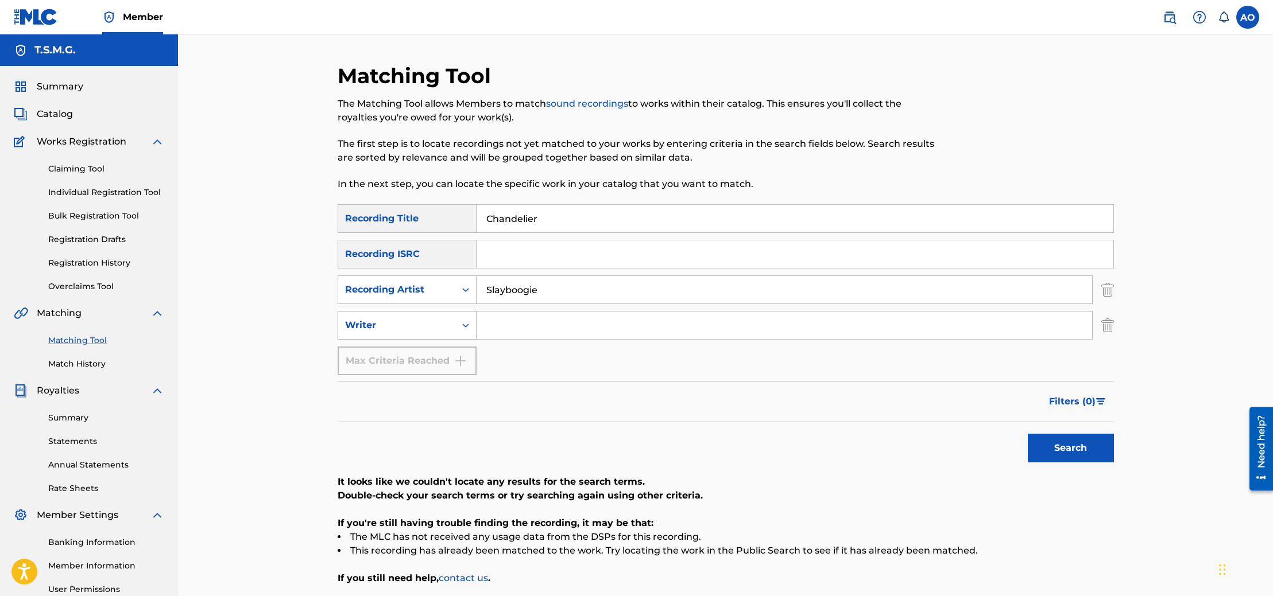
click at [458, 326] on div "Search Form" at bounding box center [465, 325] width 21 height 21
click at [459, 343] on div "Writer" at bounding box center [407, 354] width 138 height 29
click at [500, 324] on input "Search Form" at bounding box center [783, 326] width 615 height 28
type input "trackshop music group"
click at [1047, 450] on button "Search" at bounding box center [1071, 448] width 86 height 29
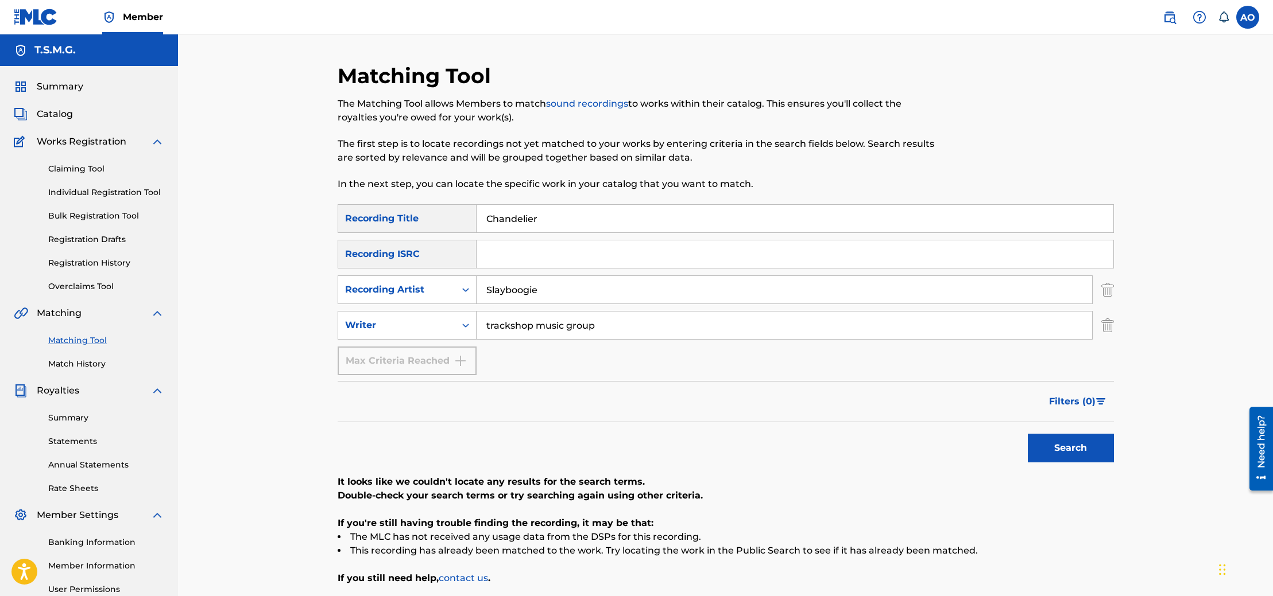
drag, startPoint x: 611, startPoint y: 319, endPoint x: 633, endPoint y: 334, distance: 25.6
click at [633, 334] on input "trackshop music group" at bounding box center [783, 326] width 615 height 28
click at [1028, 434] on button "Search" at bounding box center [1071, 448] width 86 height 29
type input "[PERSON_NAME] lovely"
click at [1028, 434] on button "Search" at bounding box center [1071, 448] width 86 height 29
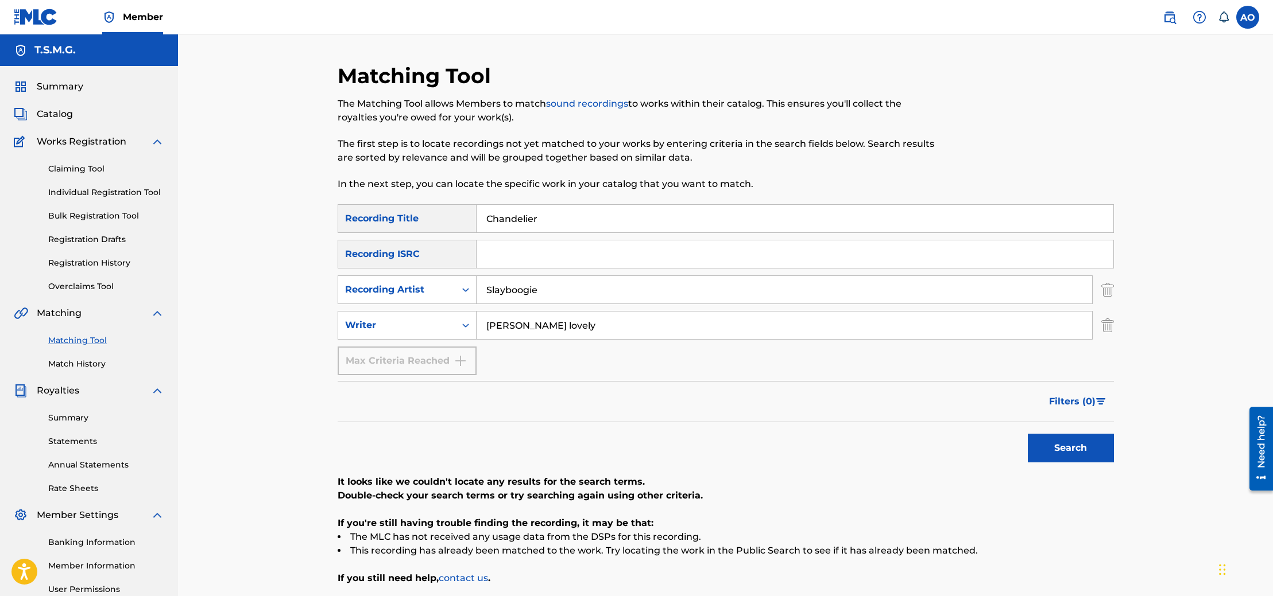
click at [529, 261] on input "Search Form" at bounding box center [794, 255] width 637 height 28
paste input "QZWFF2575460"
type input "QZWFF2575460"
click at [1053, 446] on button "Search" at bounding box center [1071, 448] width 86 height 29
click at [592, 216] on input "Chandelier" at bounding box center [794, 219] width 637 height 28
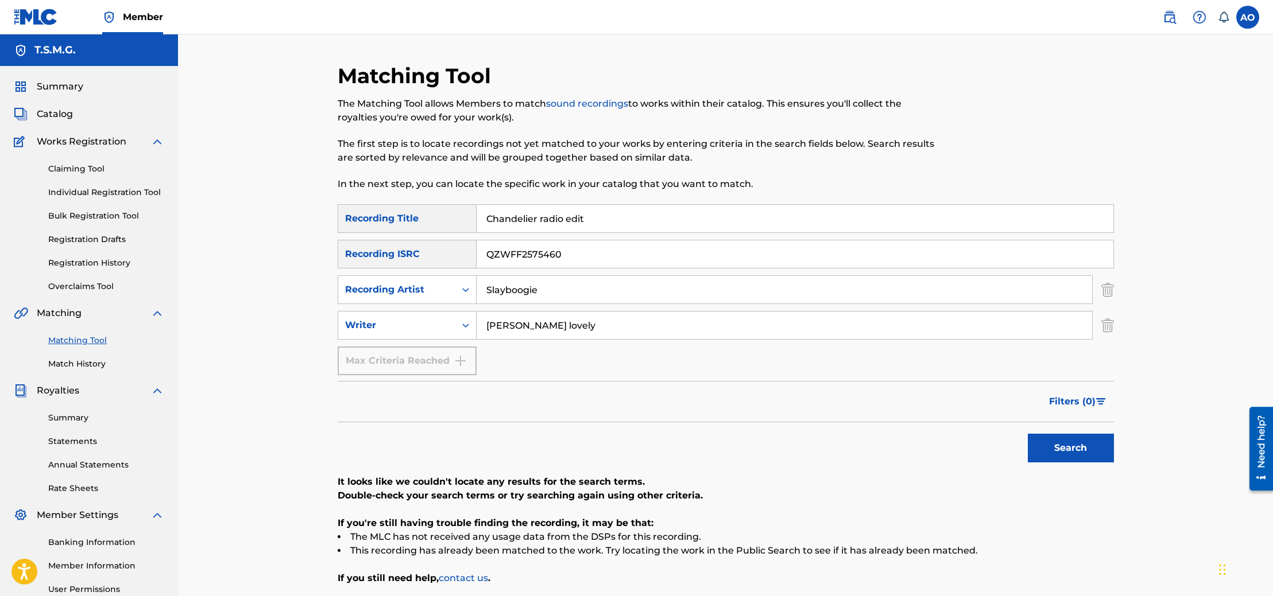
type input "Chandelier radio edit"
click at [1028, 434] on button "Search" at bounding box center [1071, 448] width 86 height 29
click at [1063, 452] on button "Search" at bounding box center [1071, 448] width 86 height 29
drag, startPoint x: 553, startPoint y: 286, endPoint x: 466, endPoint y: 273, distance: 88.3
click at [466, 273] on div "SearchWithCriteriab4f1f9a2-558b-4bd6-85d1-7134ddde9184 Recording Title Chandeli…" at bounding box center [726, 289] width 776 height 171
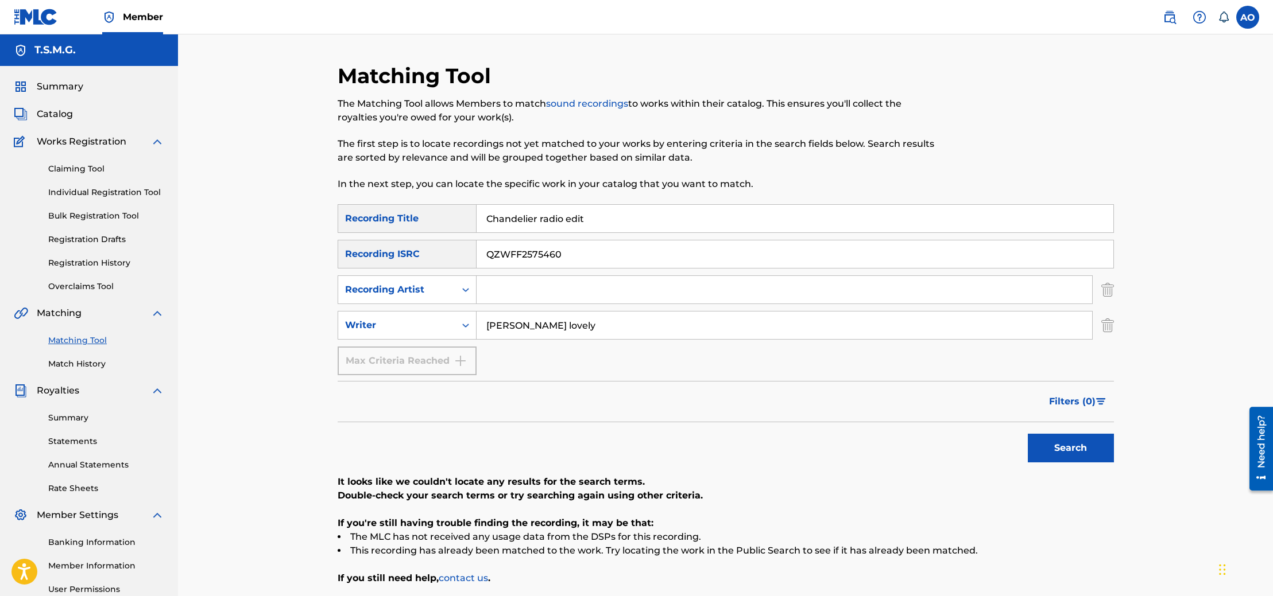
click at [561, 289] on input "Search Form" at bounding box center [783, 290] width 615 height 28
type input "trackshop music group"
click at [1028, 434] on button "Search" at bounding box center [1071, 448] width 86 height 29
